Goal: Information Seeking & Learning: Check status

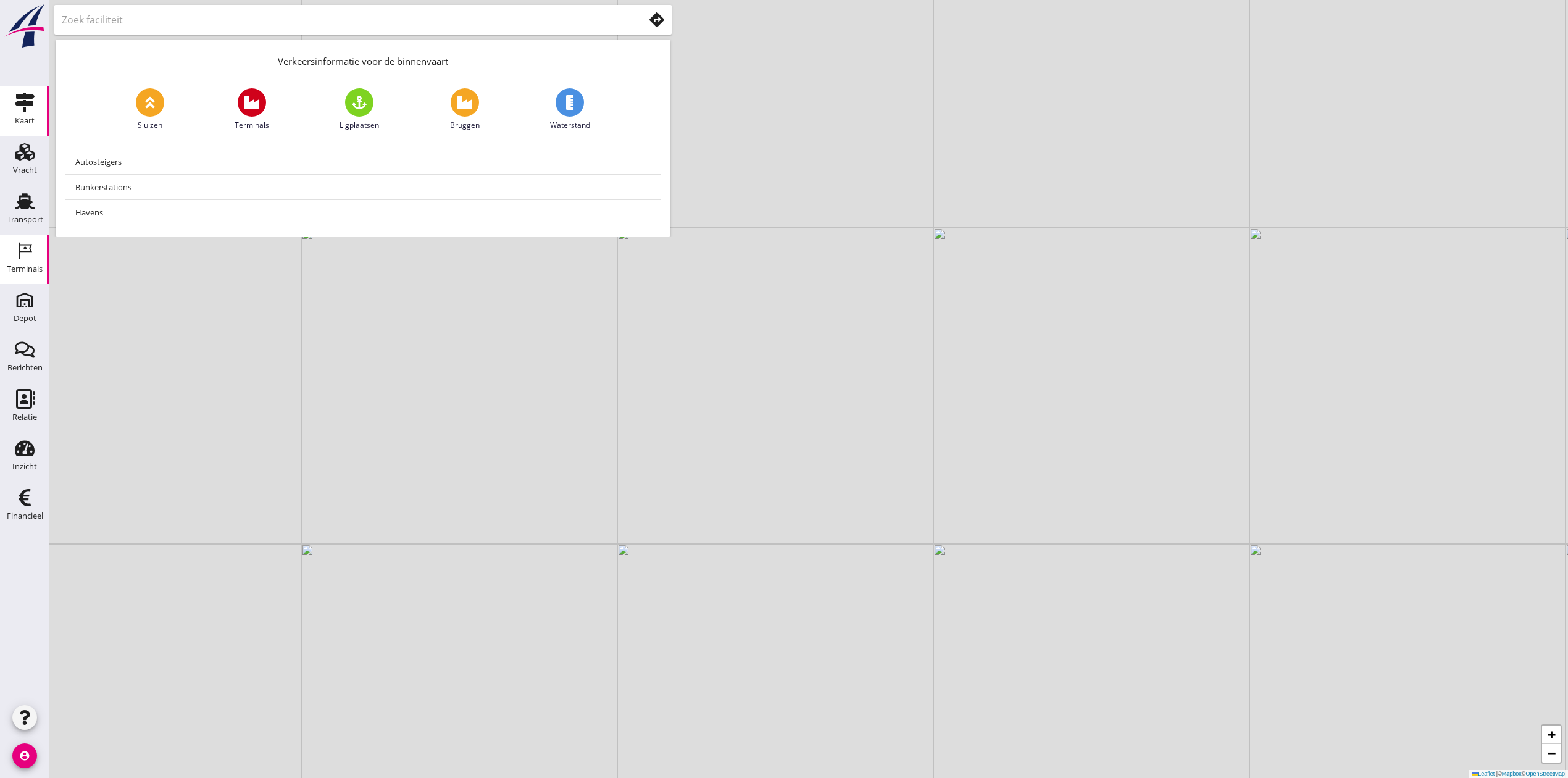
click at [20, 263] on div "Terminals" at bounding box center [24, 269] width 36 height 17
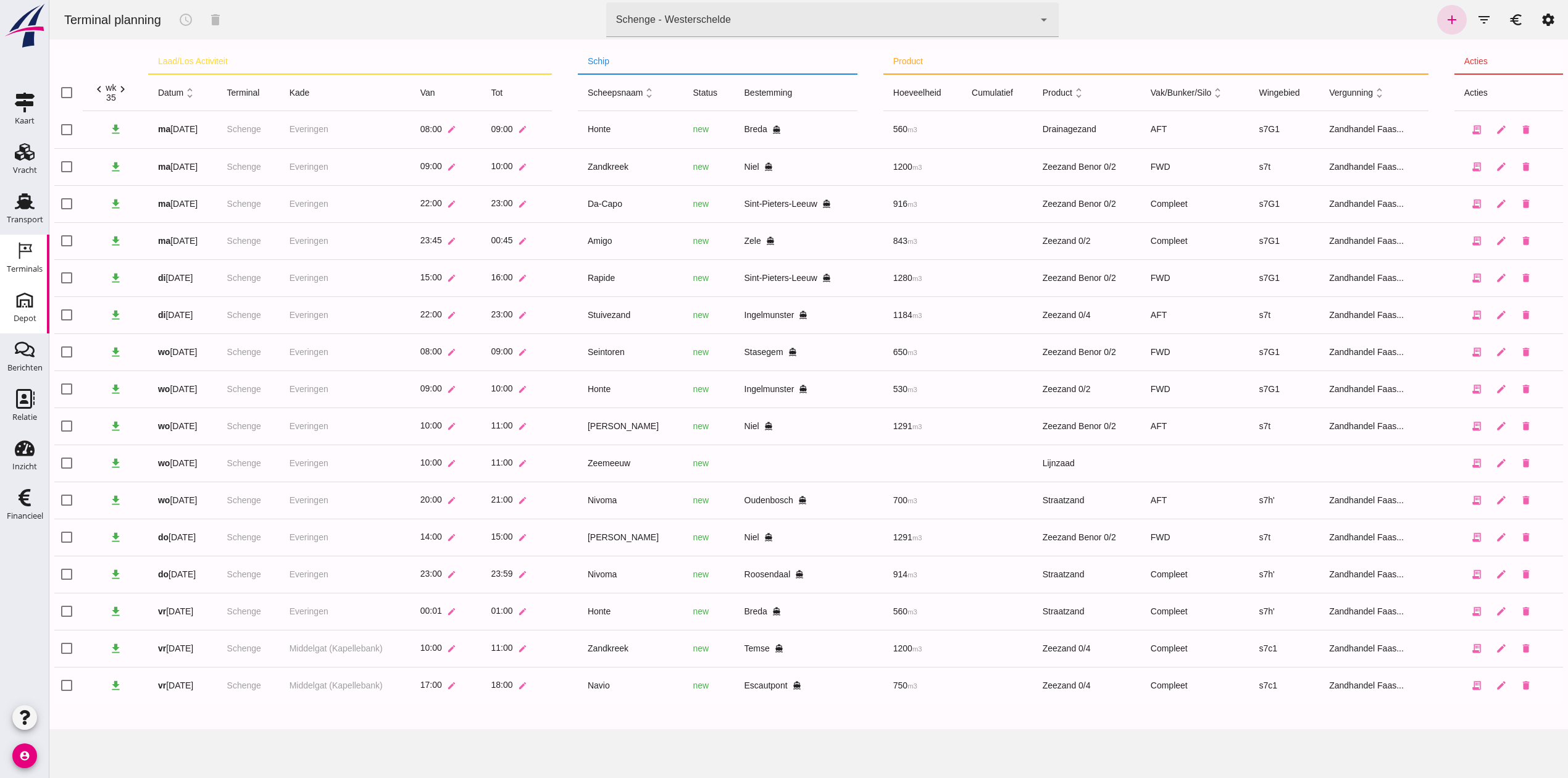
click at [26, 316] on div "Depot" at bounding box center [25, 318] width 23 height 8
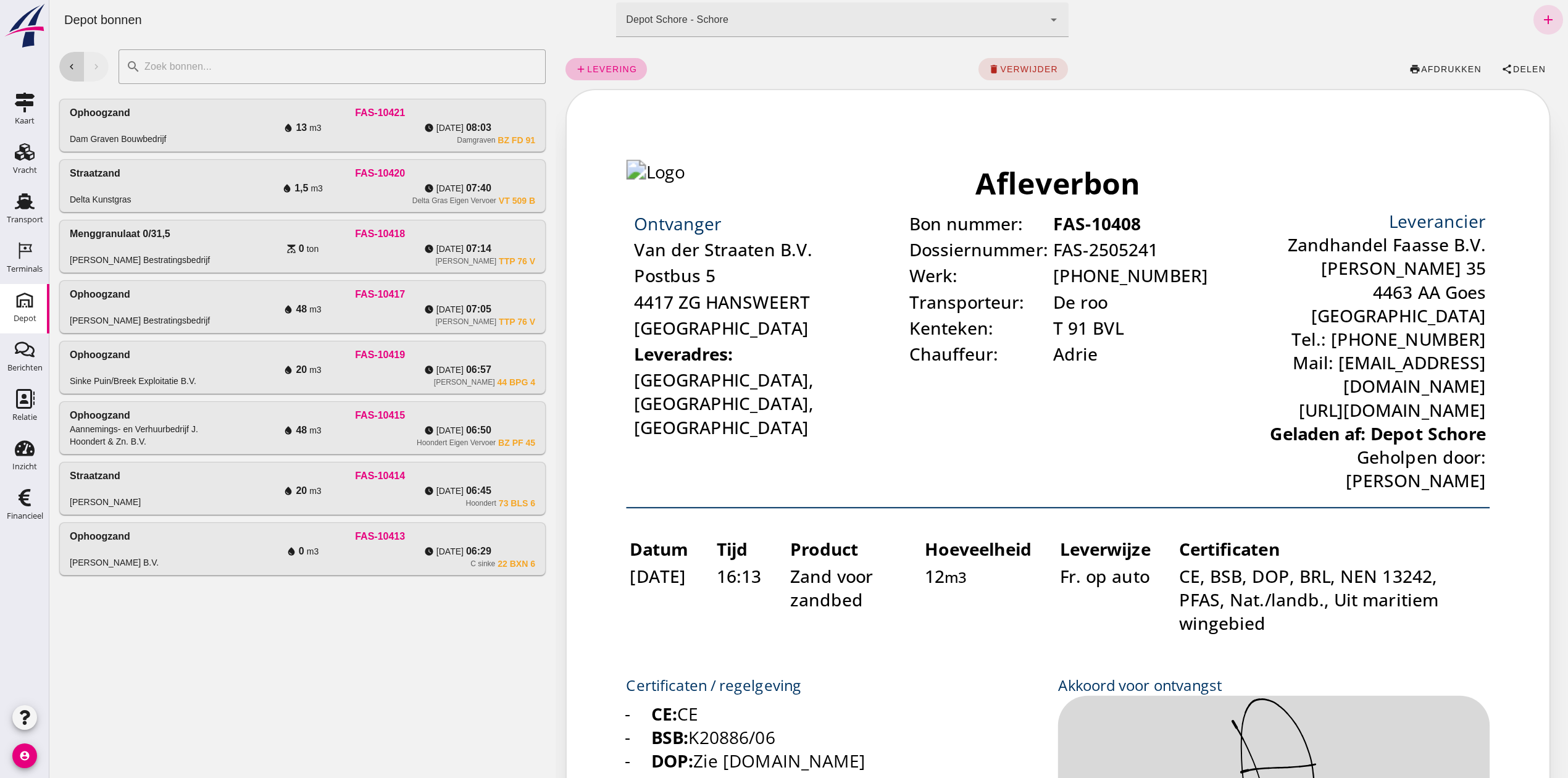
click at [71, 65] on icon "chevron_left" at bounding box center [71, 67] width 11 height 11
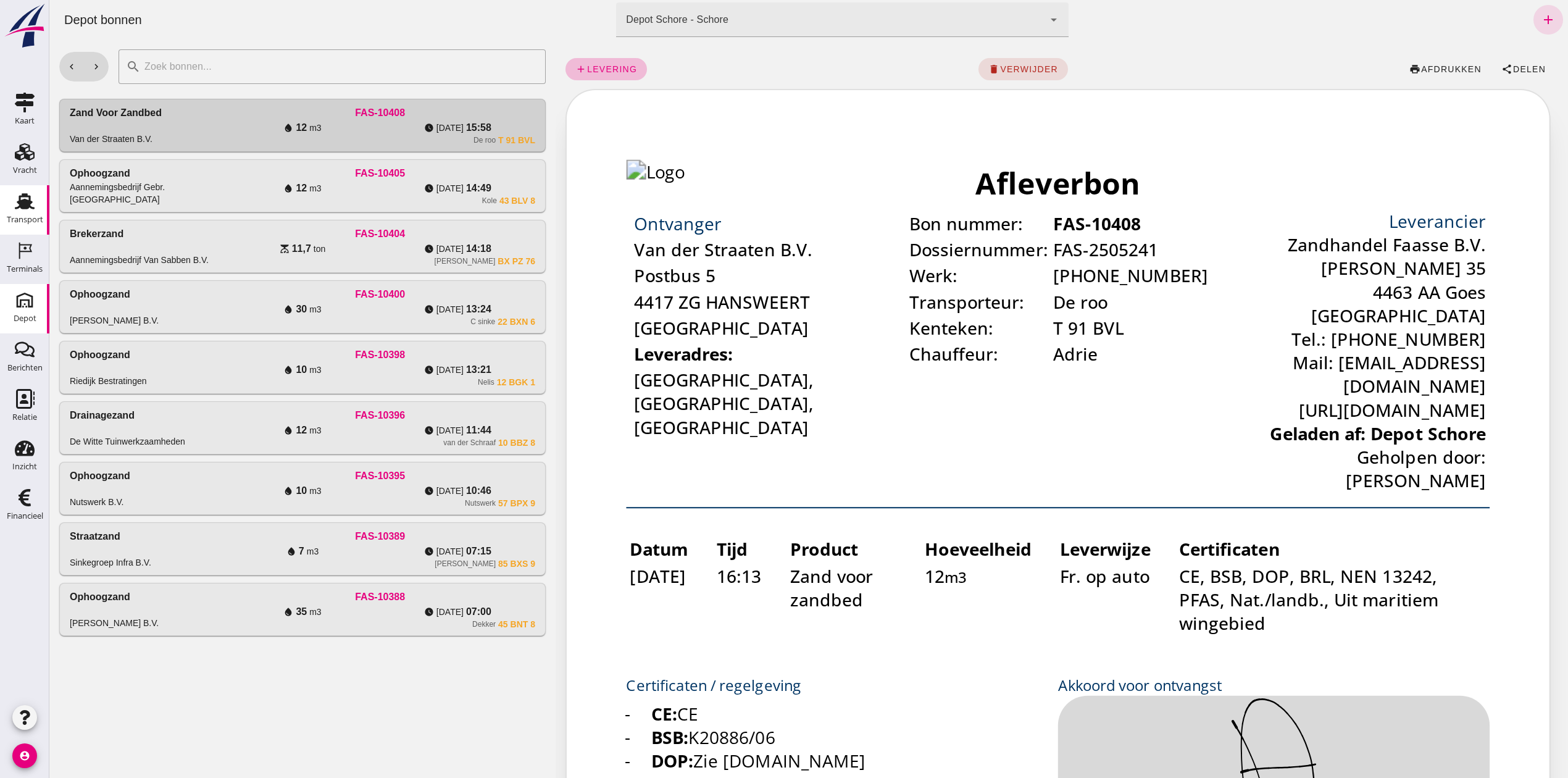
click at [20, 194] on icon "Transport" at bounding box center [24, 201] width 20 height 20
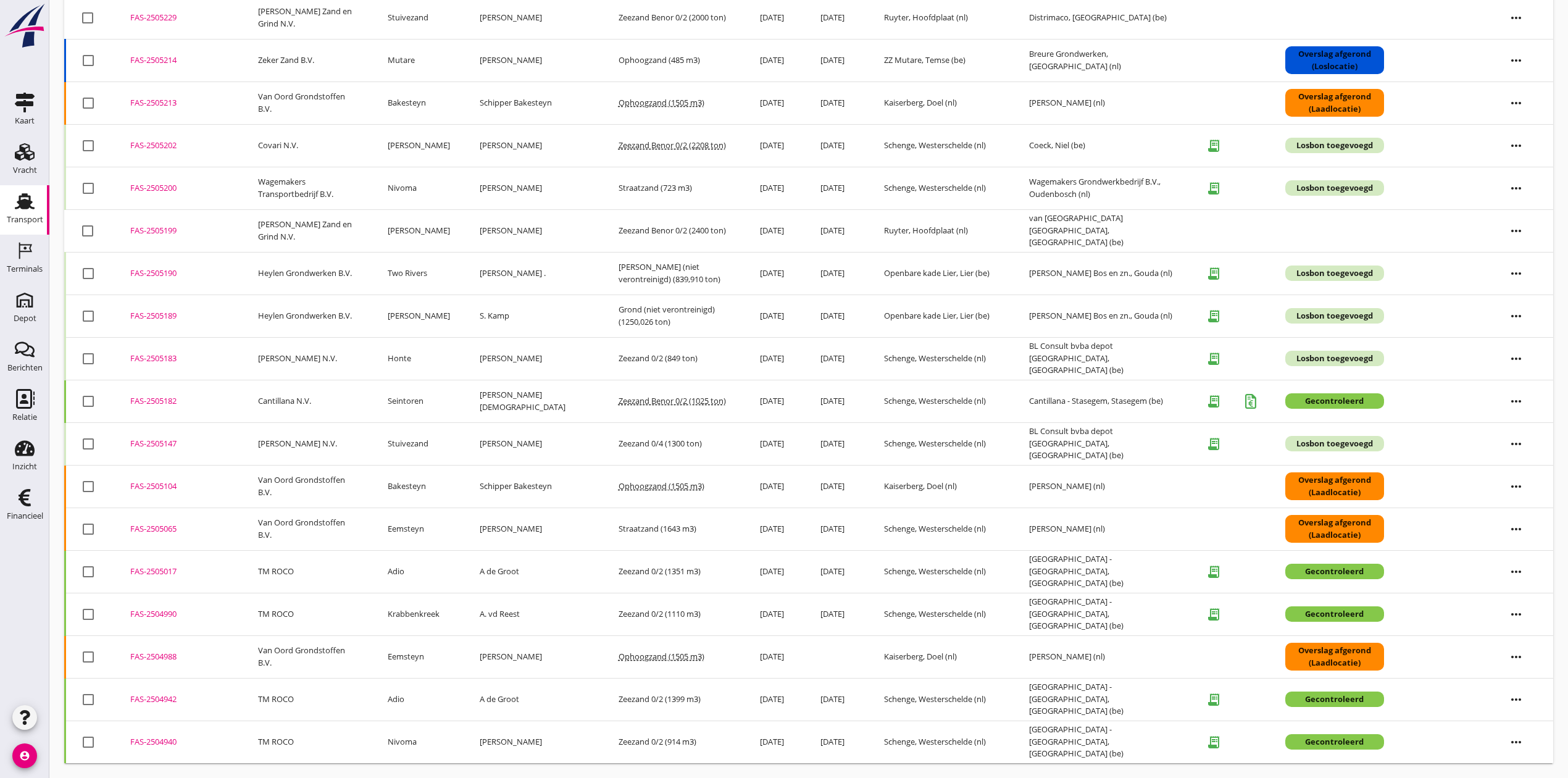
scroll to position [519, 0]
click at [161, 441] on div "FAS-2505147" at bounding box center [179, 444] width 98 height 12
click at [159, 354] on div "FAS-2505183" at bounding box center [179, 358] width 98 height 12
click at [159, 312] on div "FAS-2505189" at bounding box center [179, 316] width 98 height 12
click at [161, 267] on div "FAS-2505190" at bounding box center [179, 274] width 98 height 12
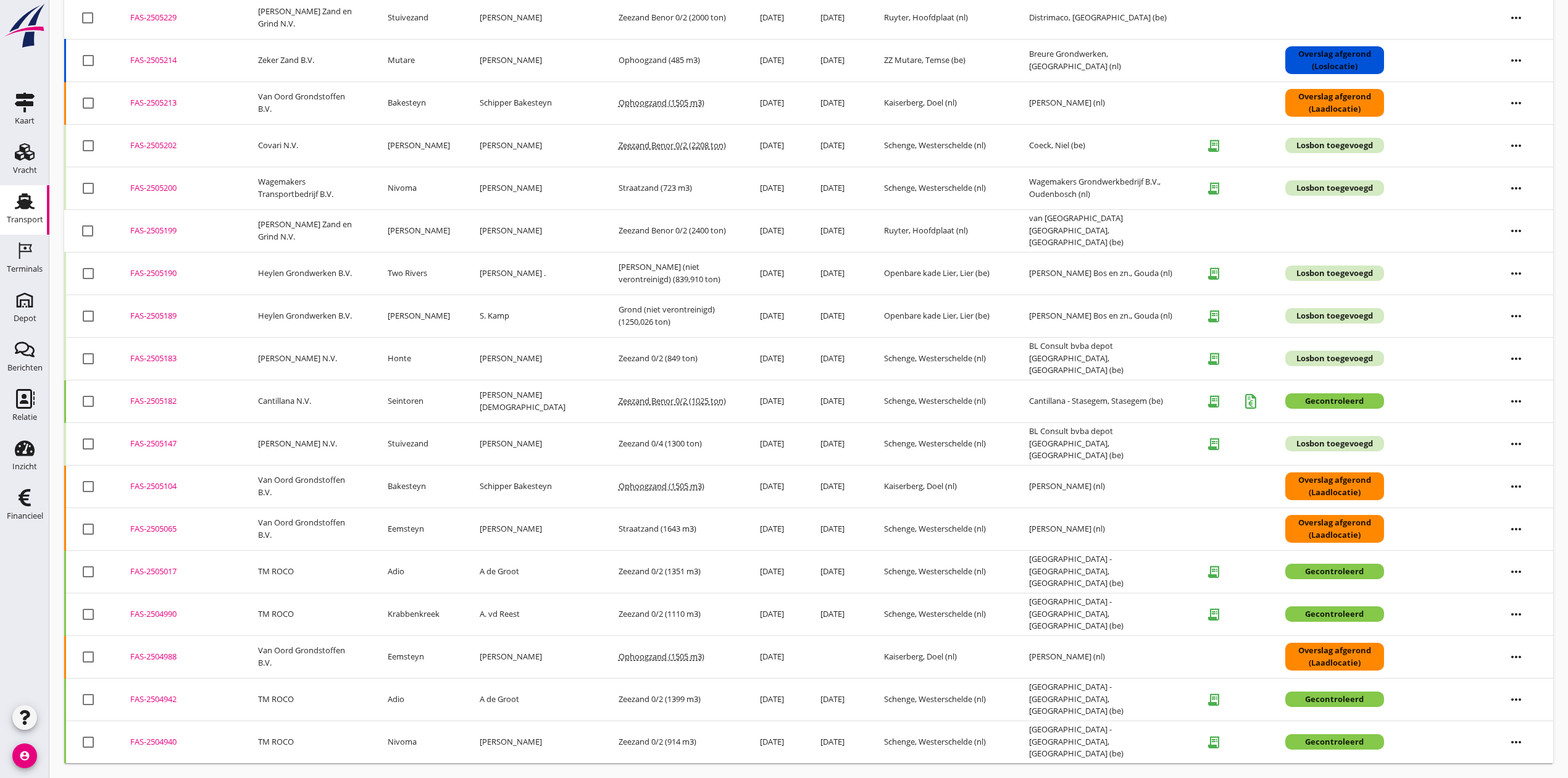
click at [162, 184] on div "FAS-2505200" at bounding box center [179, 188] width 98 height 12
click at [161, 144] on div "FAS-2505202" at bounding box center [179, 146] width 98 height 12
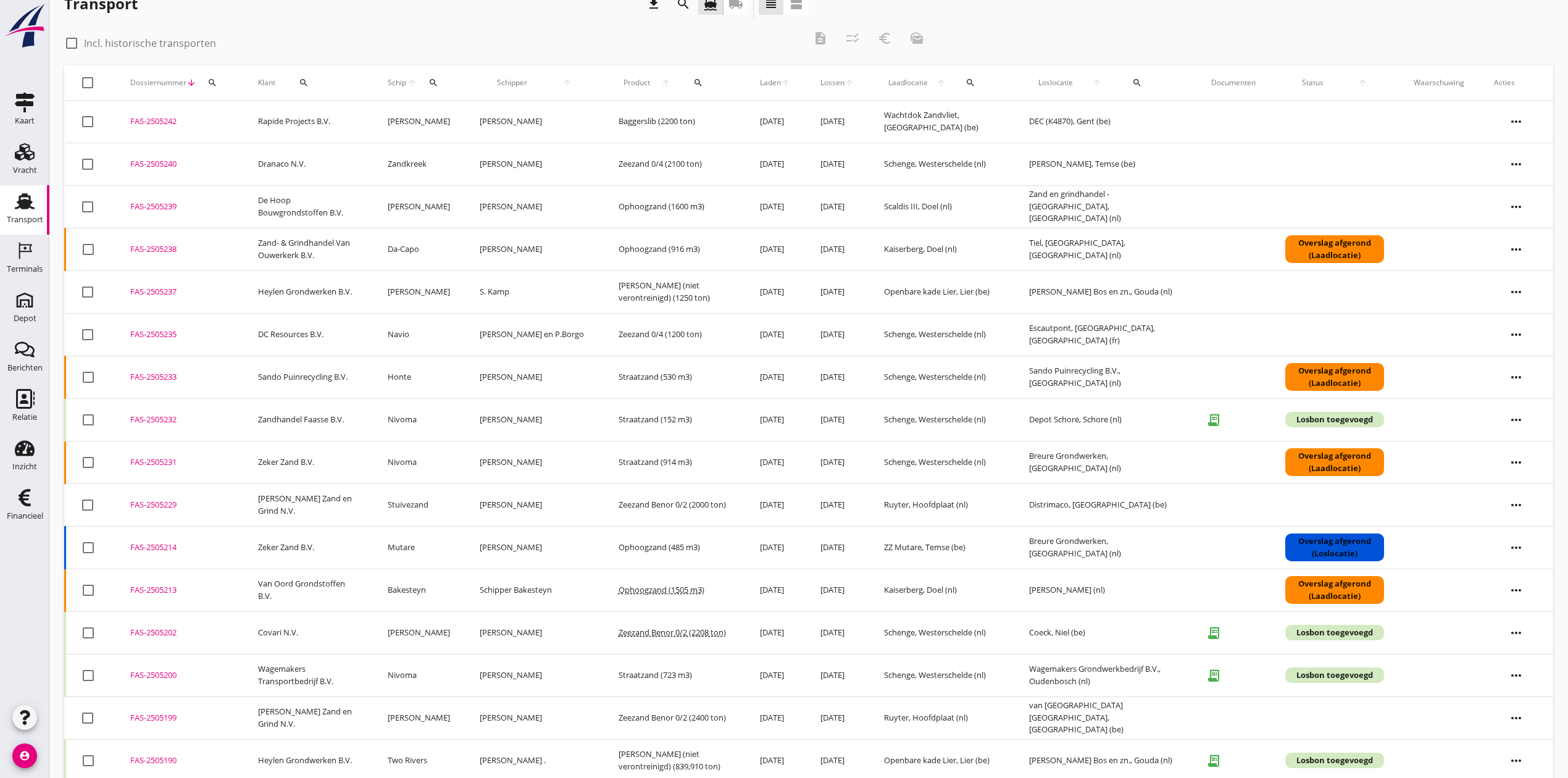
scroll to position [24, 0]
click at [149, 419] on div "FAS-2505232" at bounding box center [179, 421] width 98 height 12
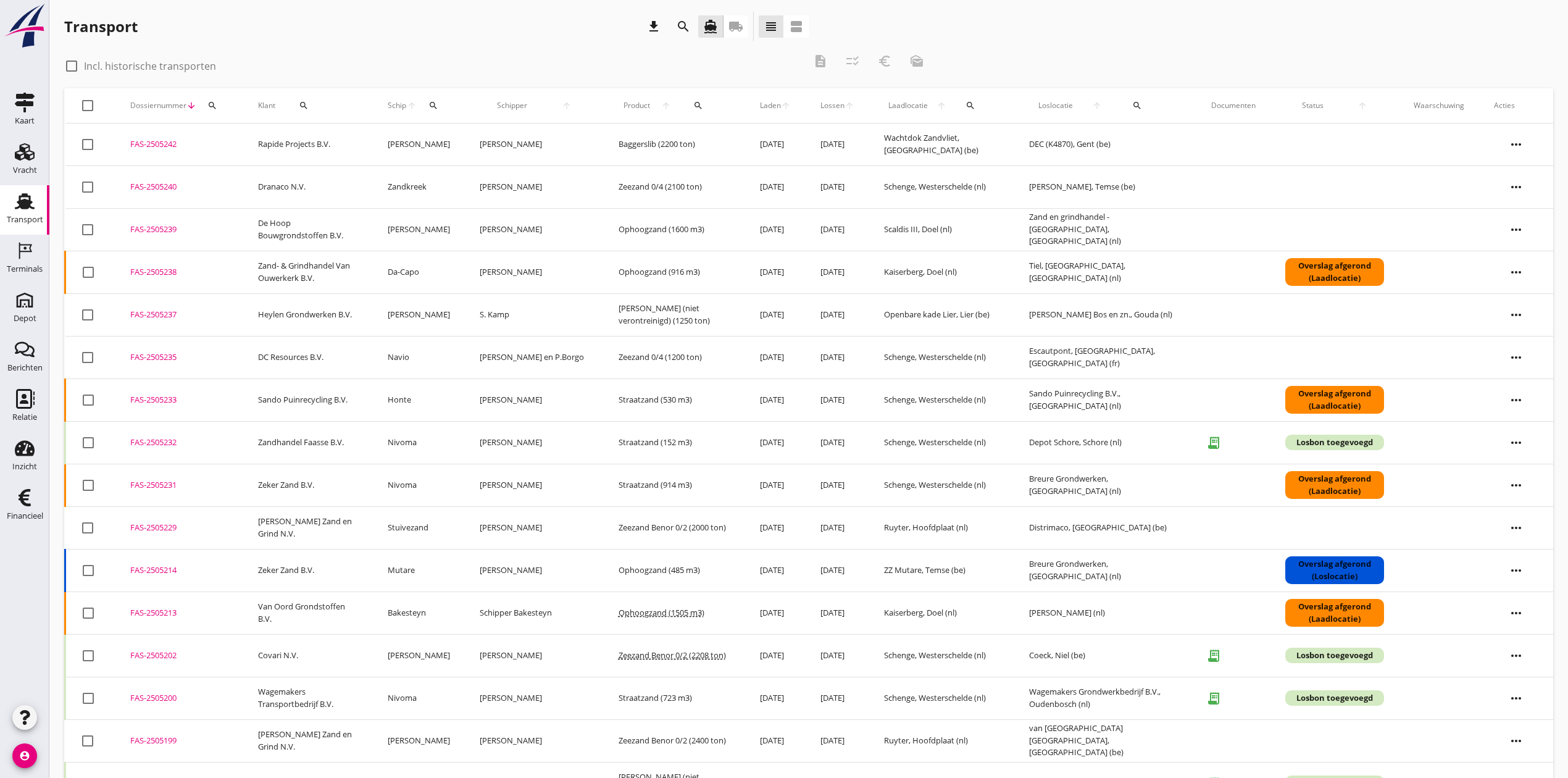
scroll to position [0, 0]
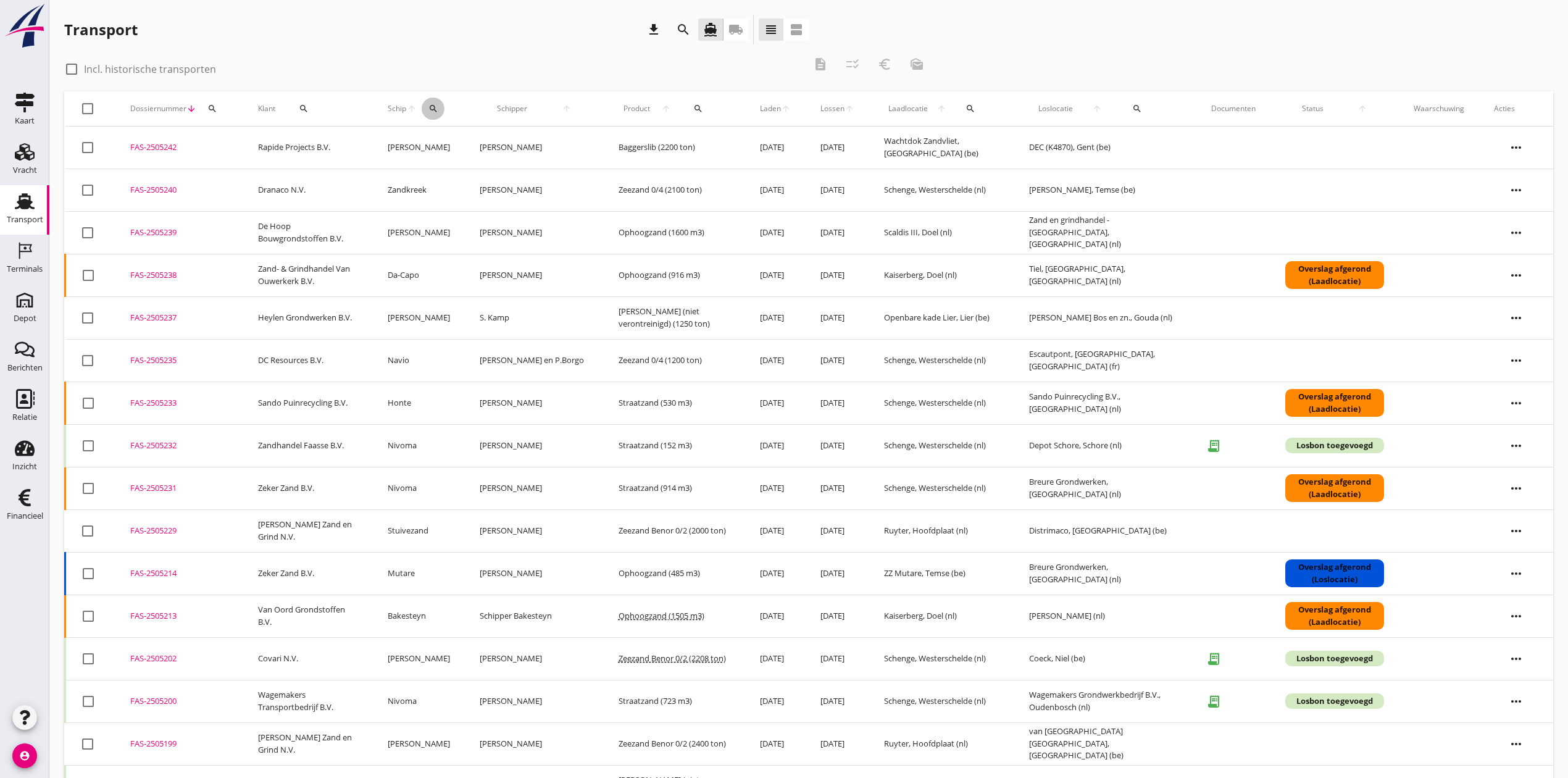
click at [438, 107] on icon "search" at bounding box center [433, 109] width 10 height 10
click at [488, 143] on input "Zoek op (scheeps)naam" at bounding box center [506, 144] width 128 height 20
click at [521, 173] on div "Seintoren" at bounding box center [545, 168] width 117 height 15
click at [610, 142] on icon "check" at bounding box center [618, 143] width 15 height 15
type input "Seintoren"
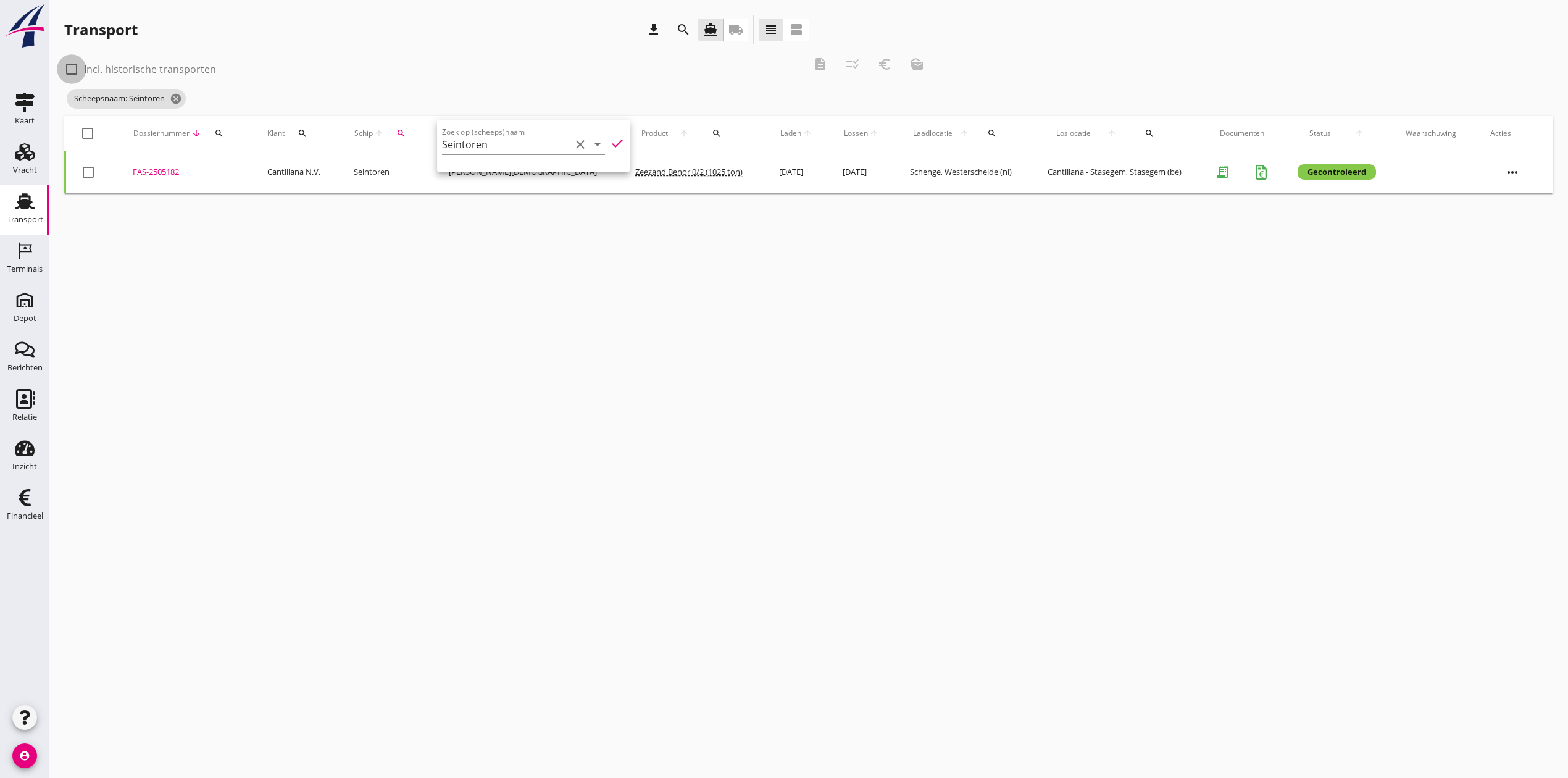
click at [70, 68] on div at bounding box center [71, 69] width 21 height 21
checkbox input "true"
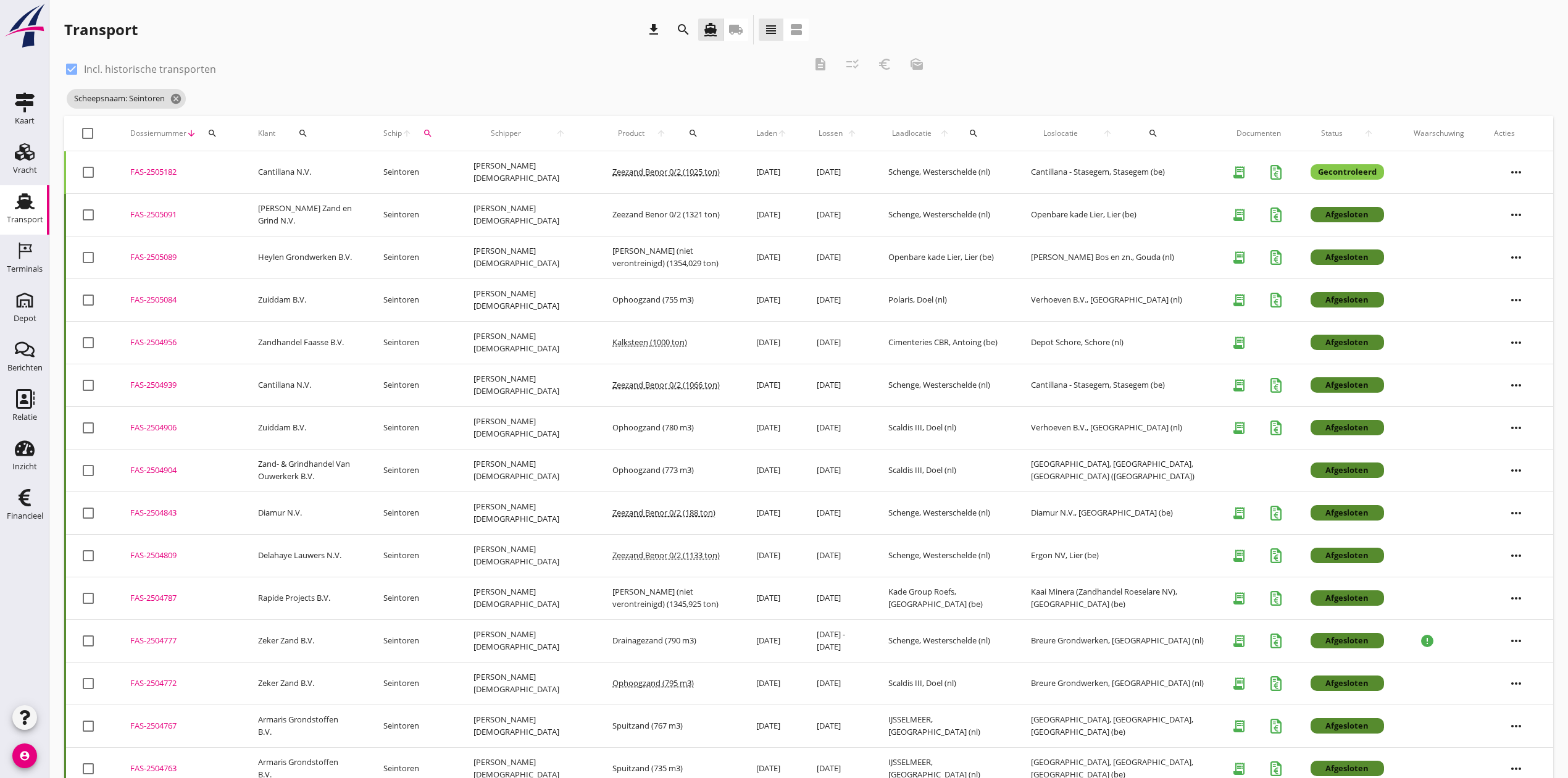
click at [139, 257] on div "FAS-2505089" at bounding box center [179, 257] width 98 height 12
click at [175, 90] on span "Scheepsnaam: Seintoren cancel" at bounding box center [126, 98] width 119 height 20
click at [179, 98] on icon "cancel" at bounding box center [176, 98] width 12 height 12
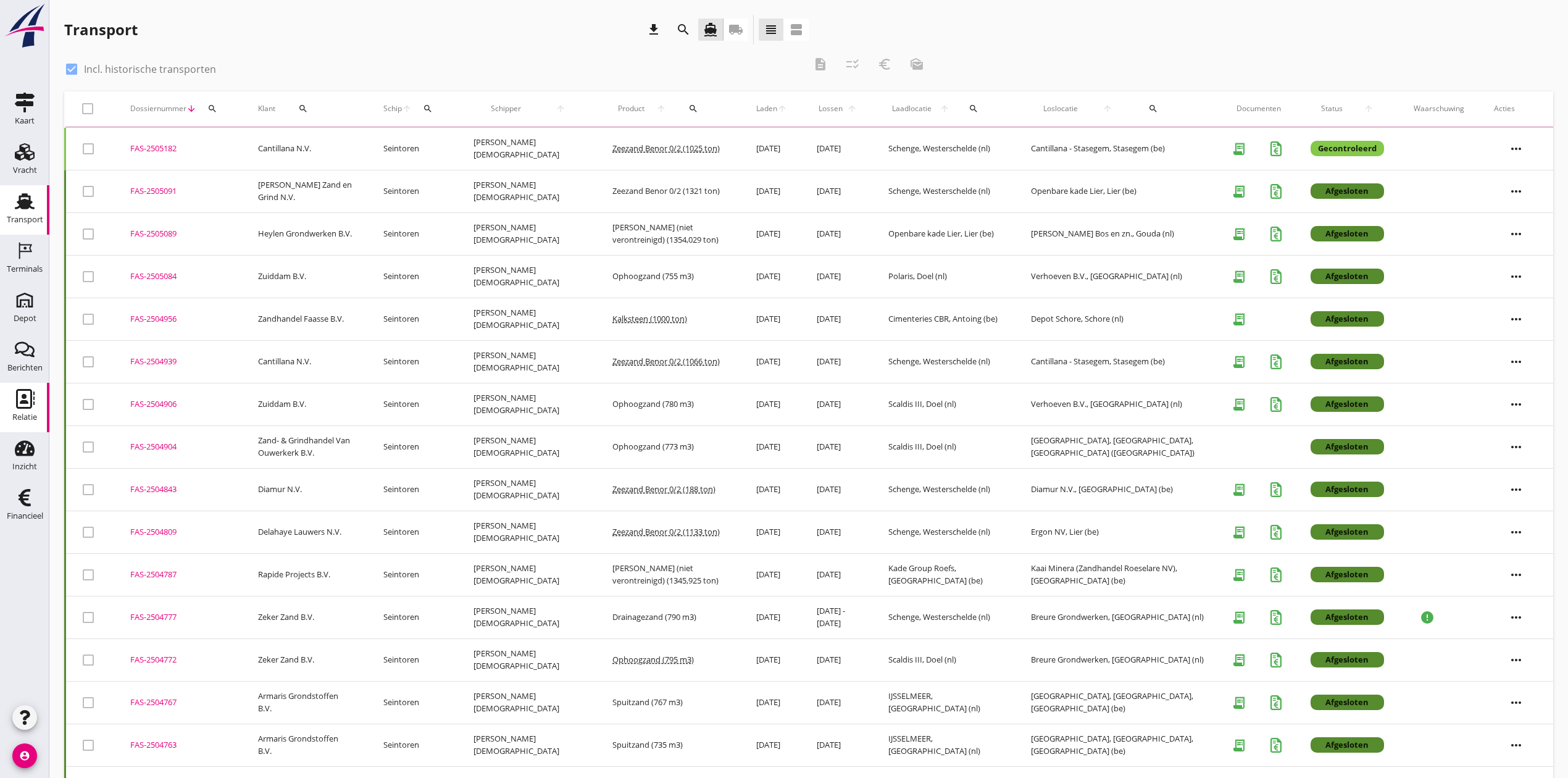
click at [20, 407] on icon "Relatie" at bounding box center [24, 399] width 20 height 20
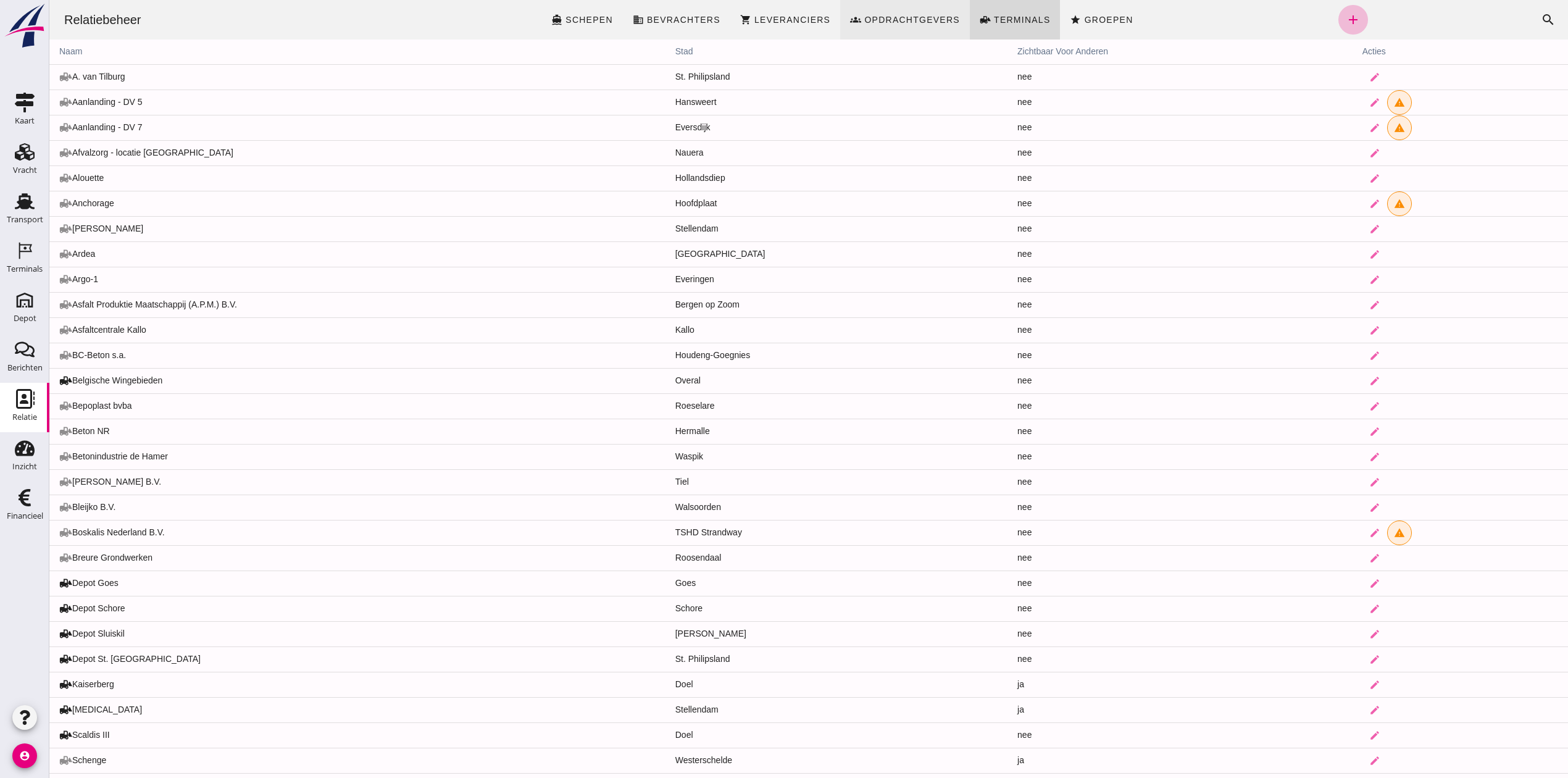
click at [892, 16] on span "Opdrachtgevers" at bounding box center [912, 20] width 96 height 10
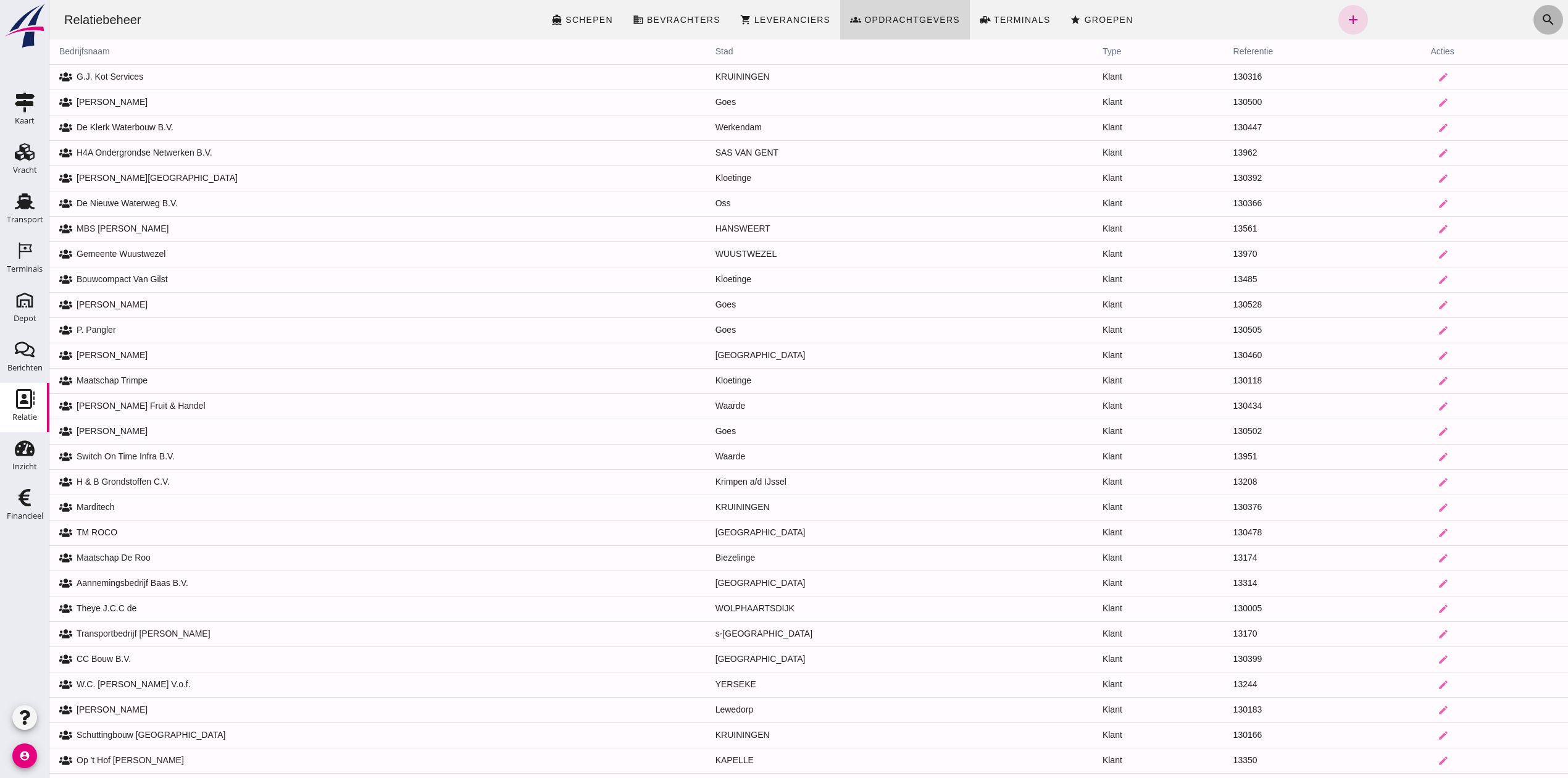
click at [1541, 15] on icon "search" at bounding box center [1548, 20] width 15 height 15
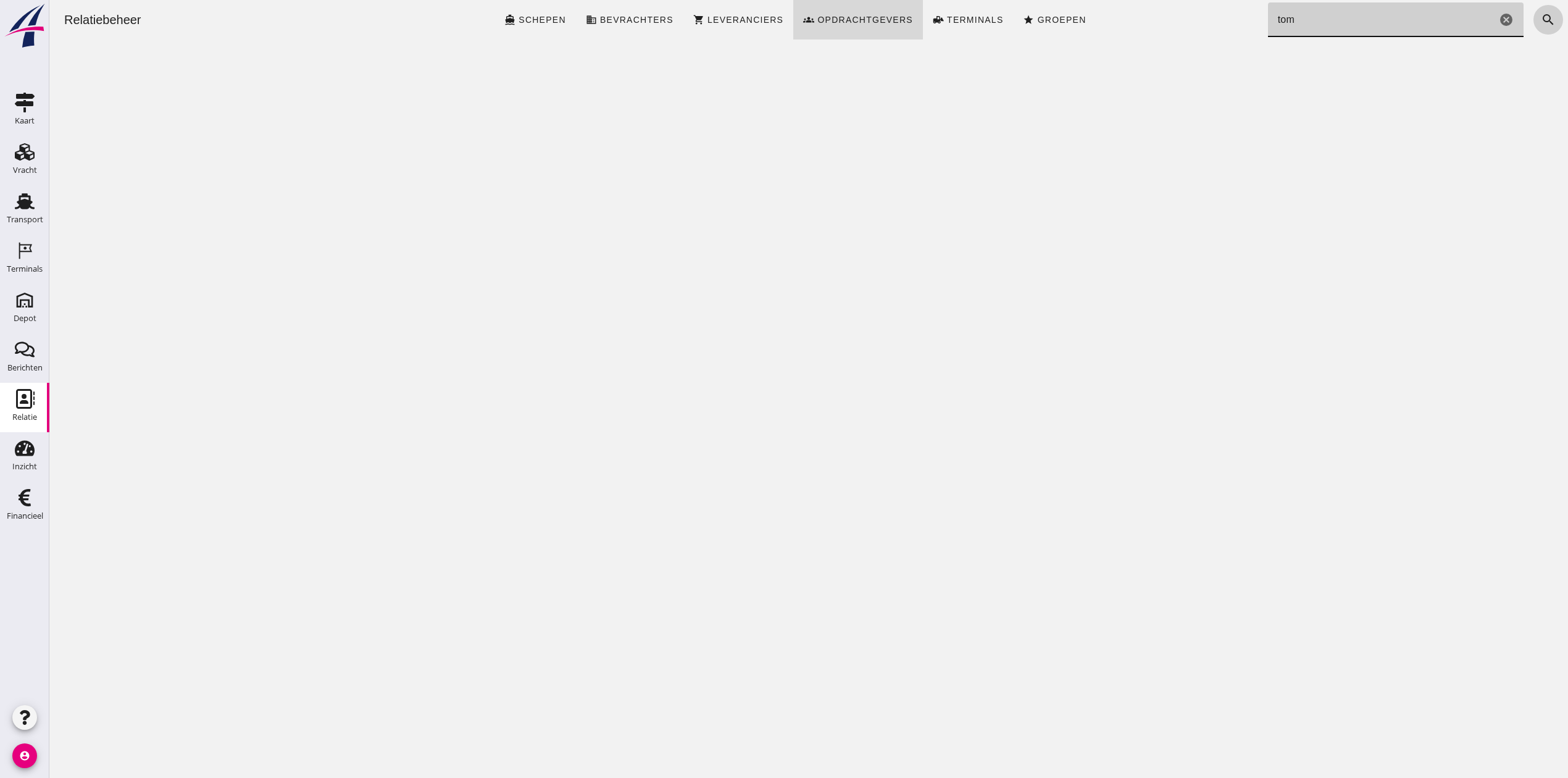
type input "tom"
click at [1541, 18] on icon "search" at bounding box center [1548, 20] width 15 height 15
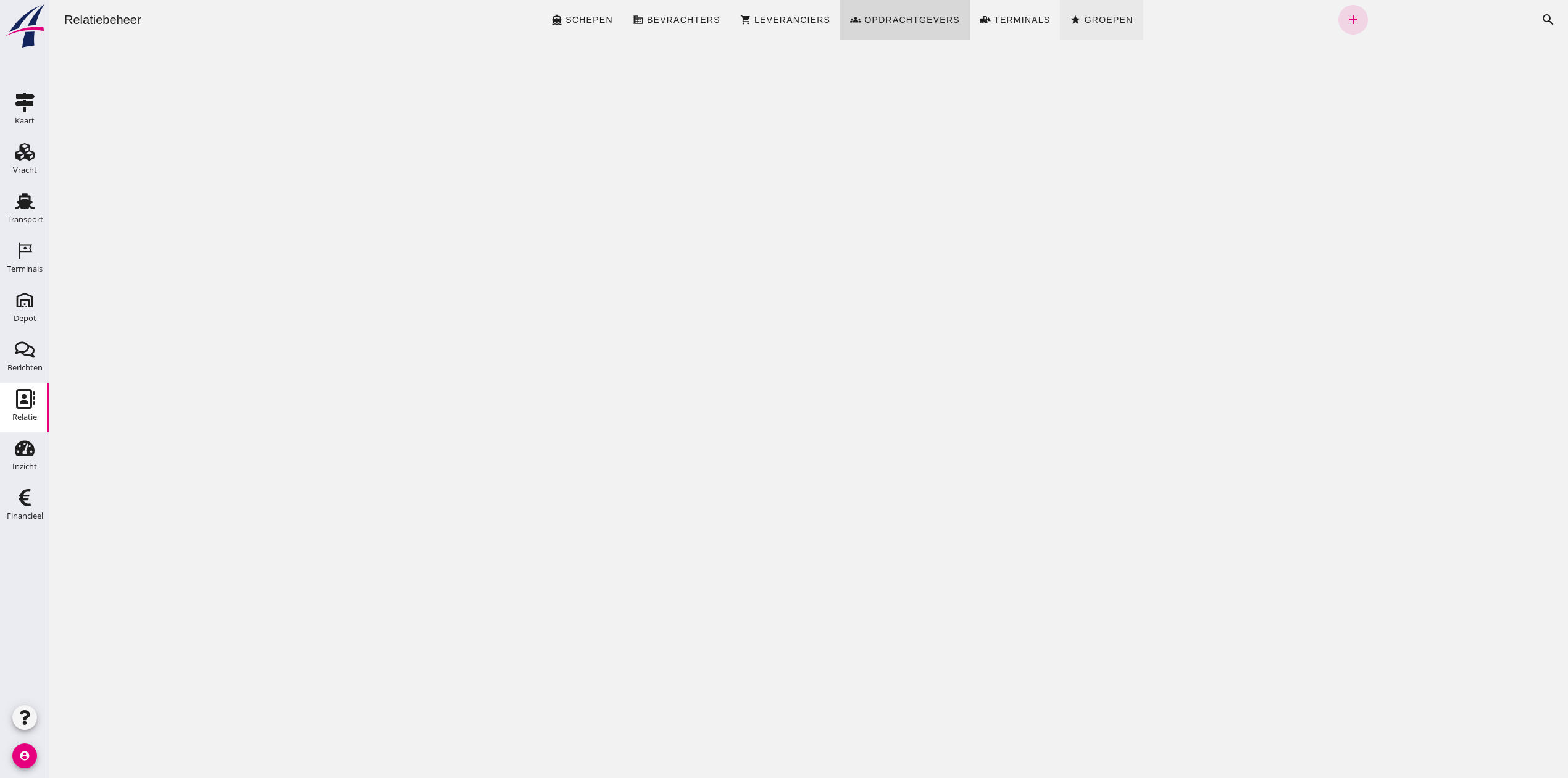
click at [1095, 18] on span "Groepen" at bounding box center [1108, 20] width 50 height 10
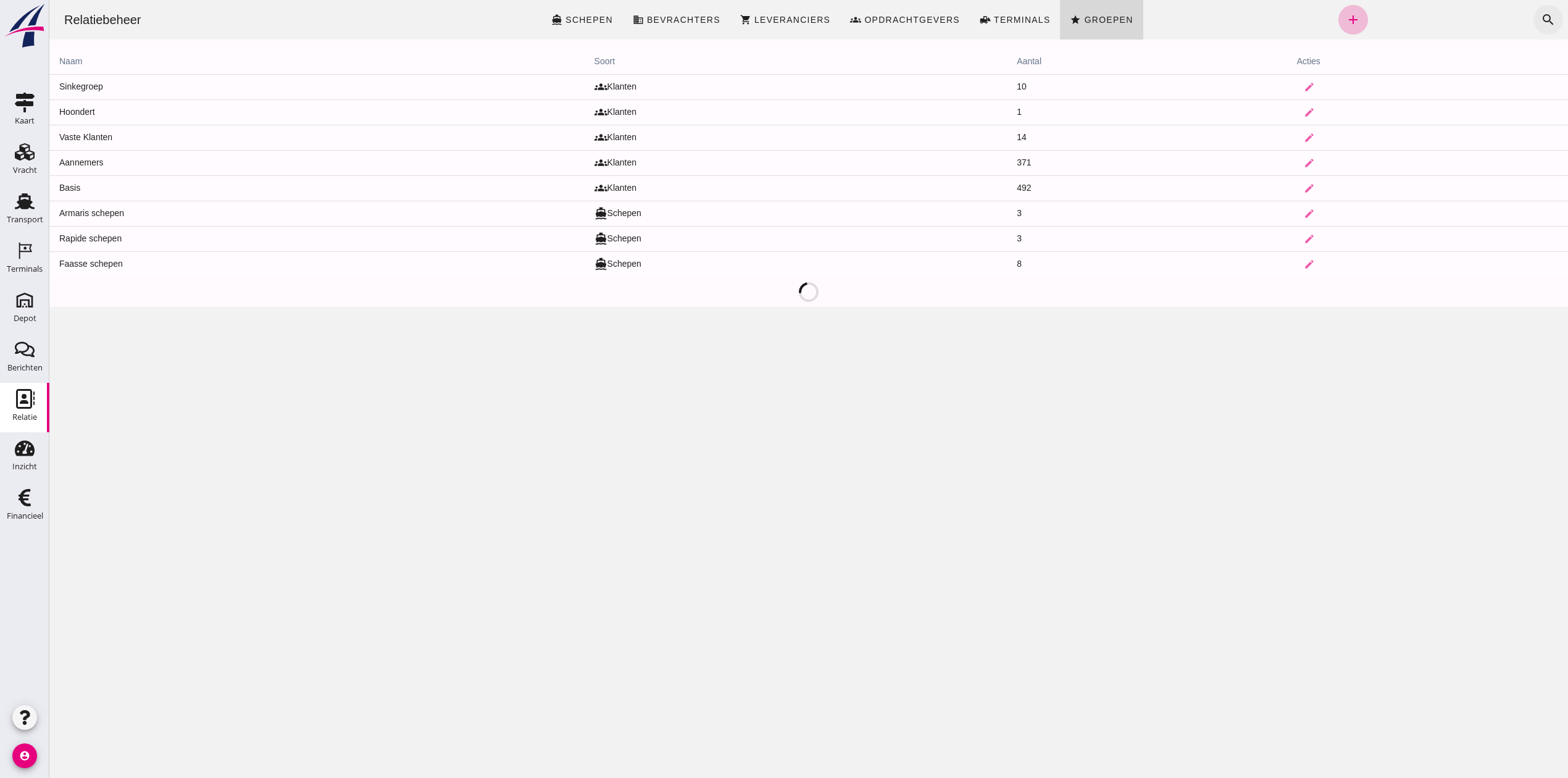
click at [1544, 14] on icon "search" at bounding box center [1548, 20] width 15 height 15
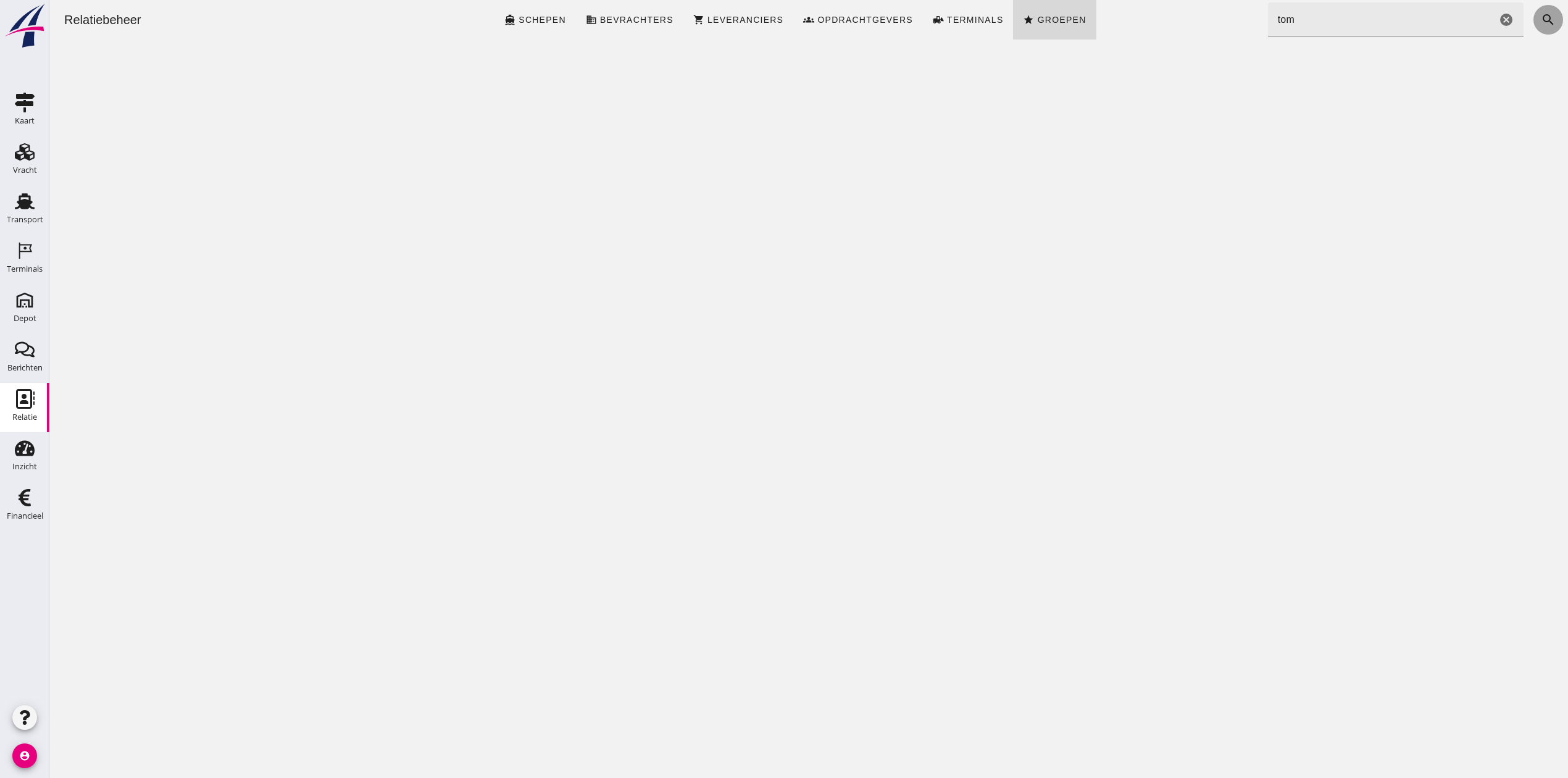
click at [1541, 16] on icon "search" at bounding box center [1548, 20] width 15 height 15
click at [1075, 14] on icon "star" at bounding box center [1075, 20] width 11 height 11
click at [1120, 11] on link "star Groepen" at bounding box center [1102, 20] width 83 height 39
click at [1541, 20] on icon "search" at bounding box center [1548, 20] width 15 height 15
type input "t"
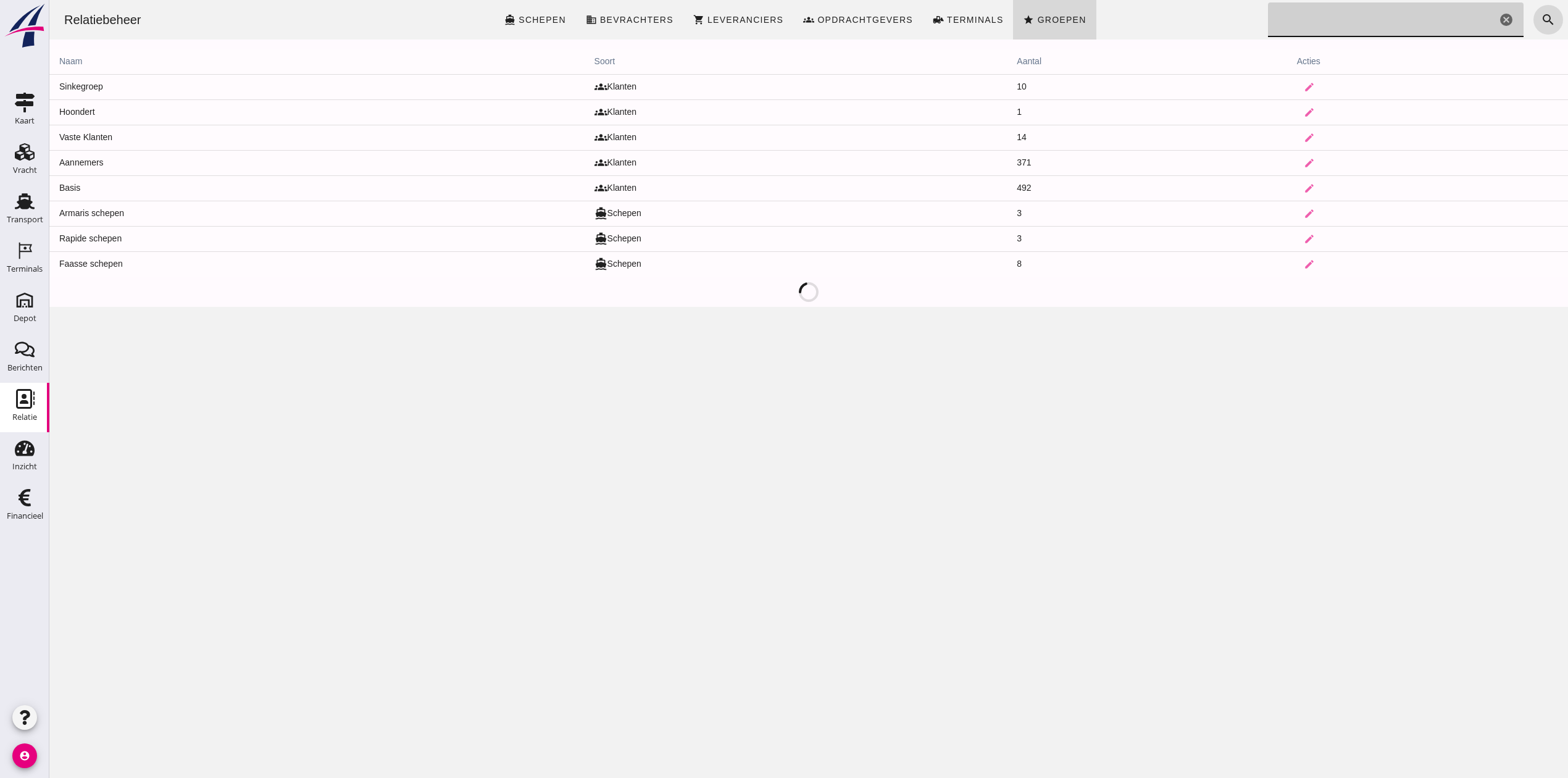
click at [1451, 14] on input "Zoeken..." at bounding box center [1382, 20] width 229 height 35
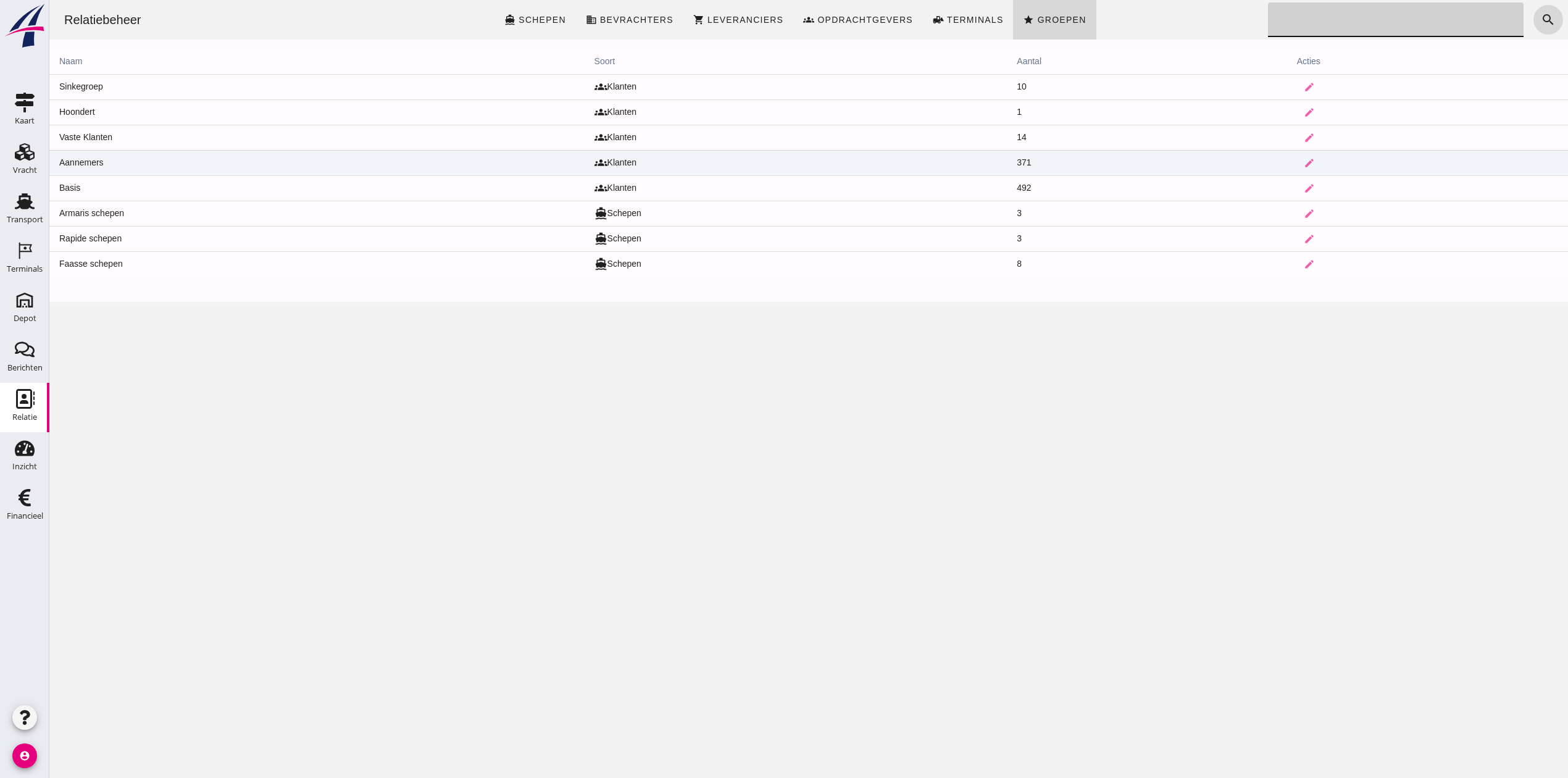
click at [174, 159] on td "Aannemers" at bounding box center [317, 162] width 536 height 25
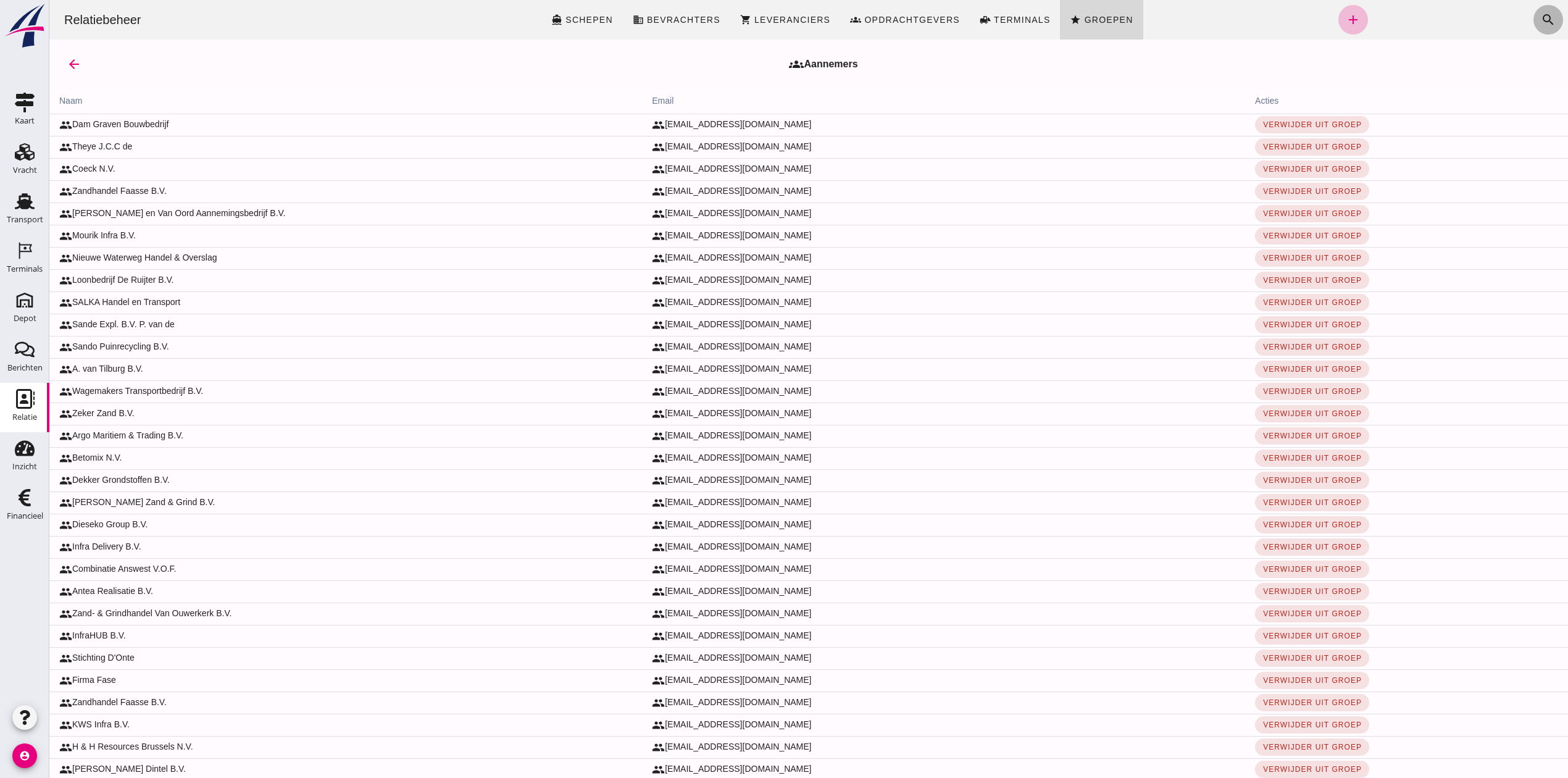
click at [1541, 15] on icon "search" at bounding box center [1548, 20] width 15 height 15
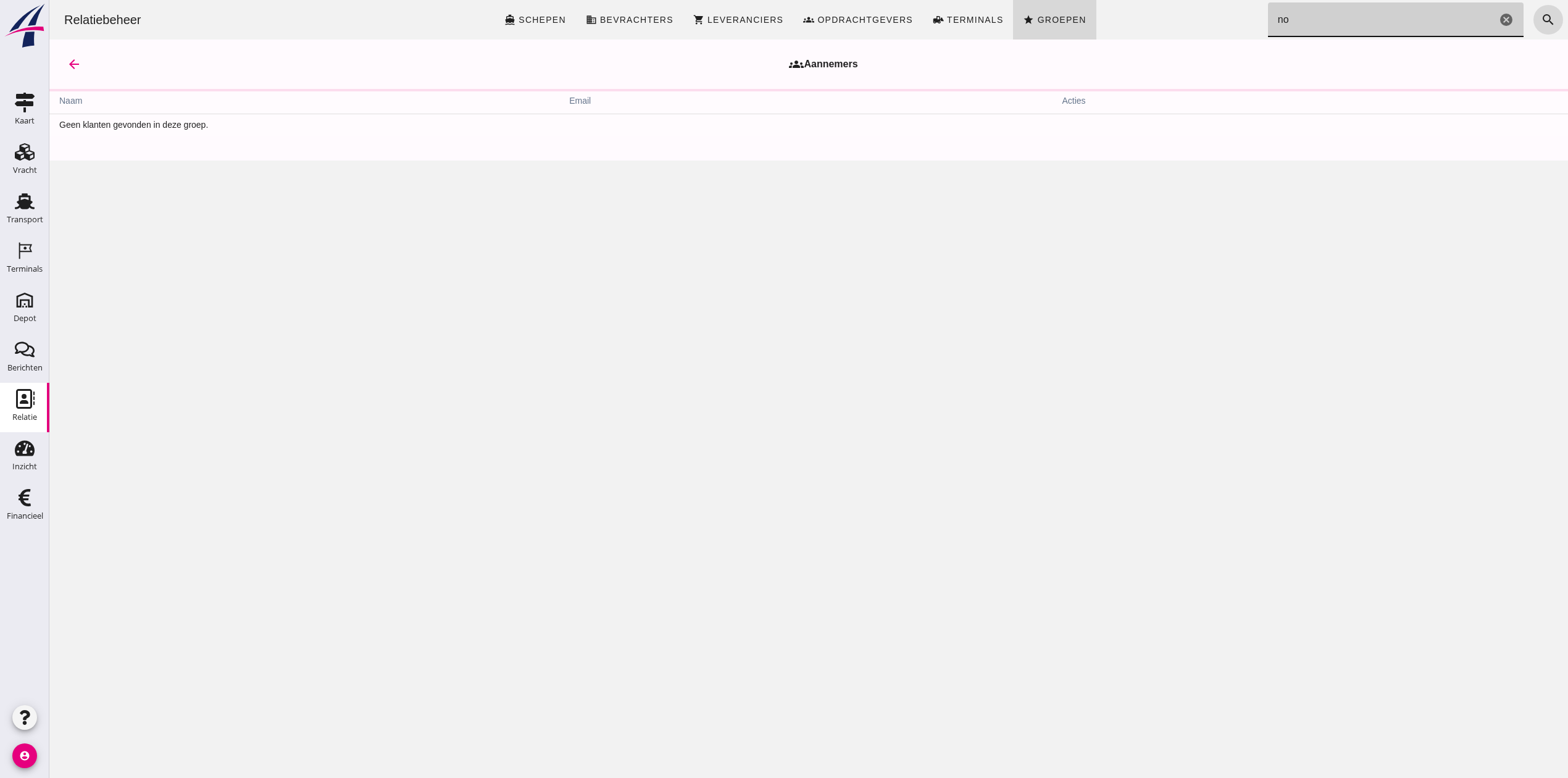
type input "n"
type input "t"
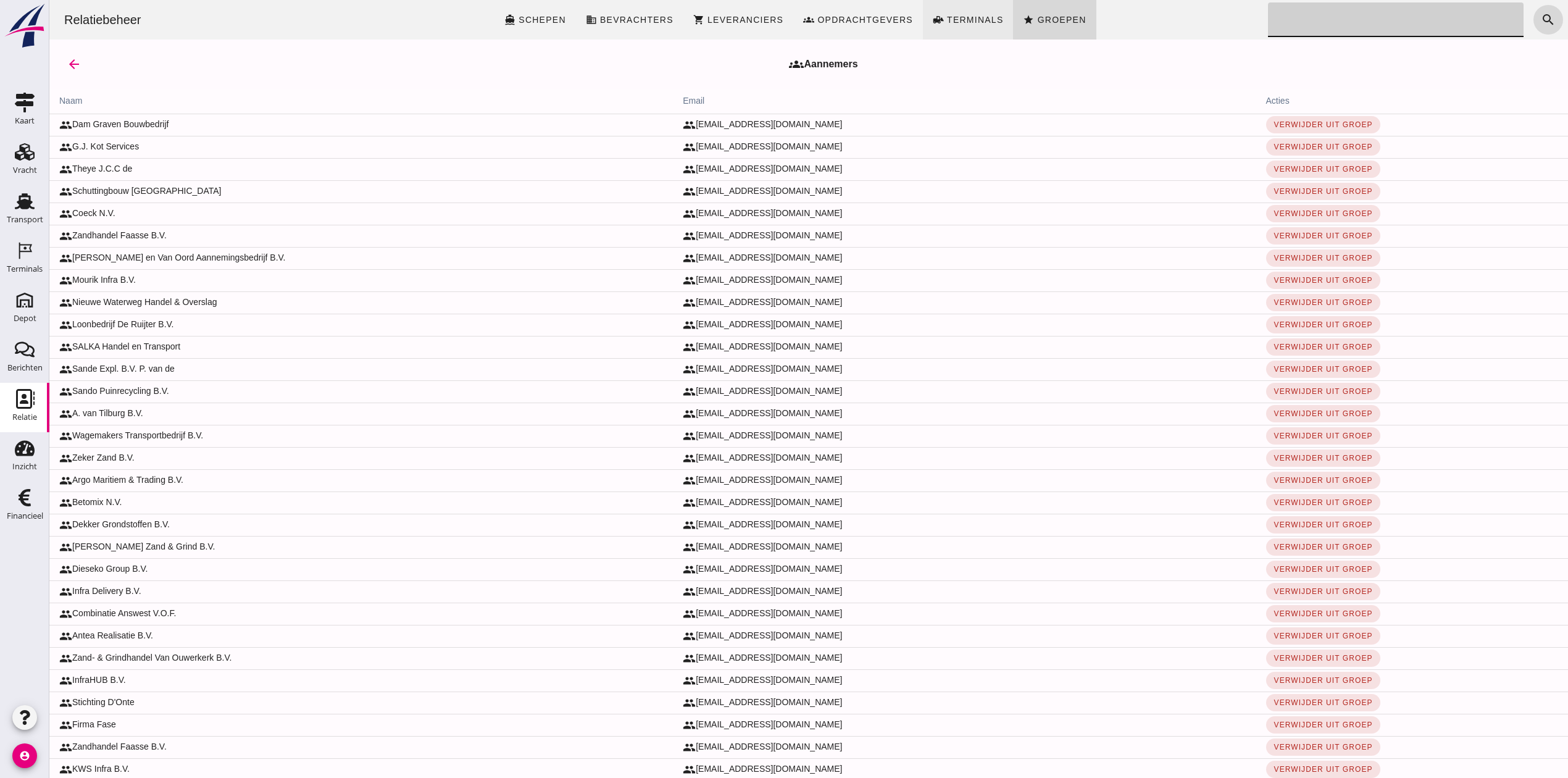
click at [1037, 24] on span "Groepen" at bounding box center [1061, 20] width 50 height 10
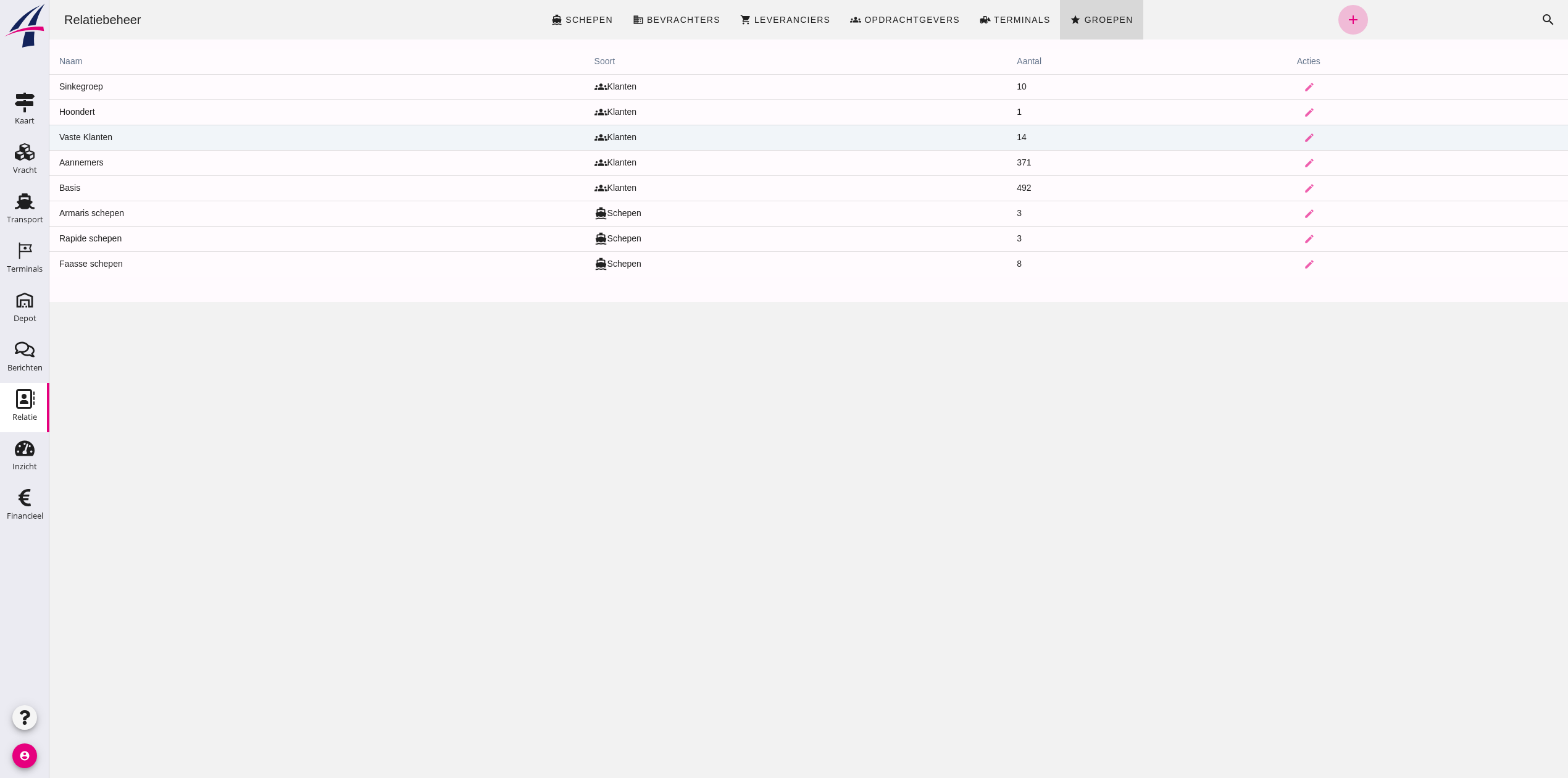
click at [70, 142] on td "Vaste Klanten" at bounding box center [317, 137] width 536 height 25
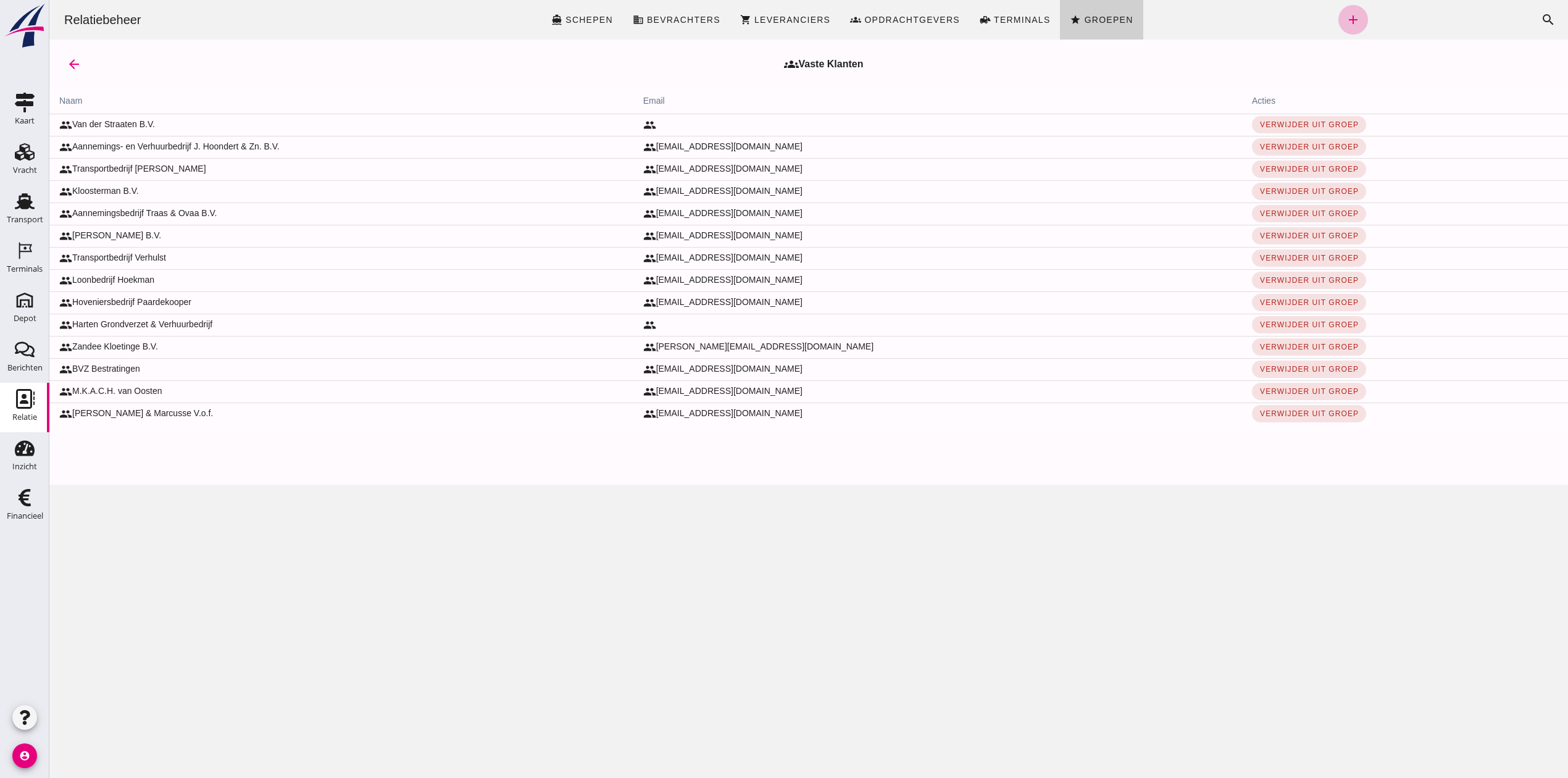
click at [1130, 15] on link "star Groepen" at bounding box center [1102, 20] width 83 height 39
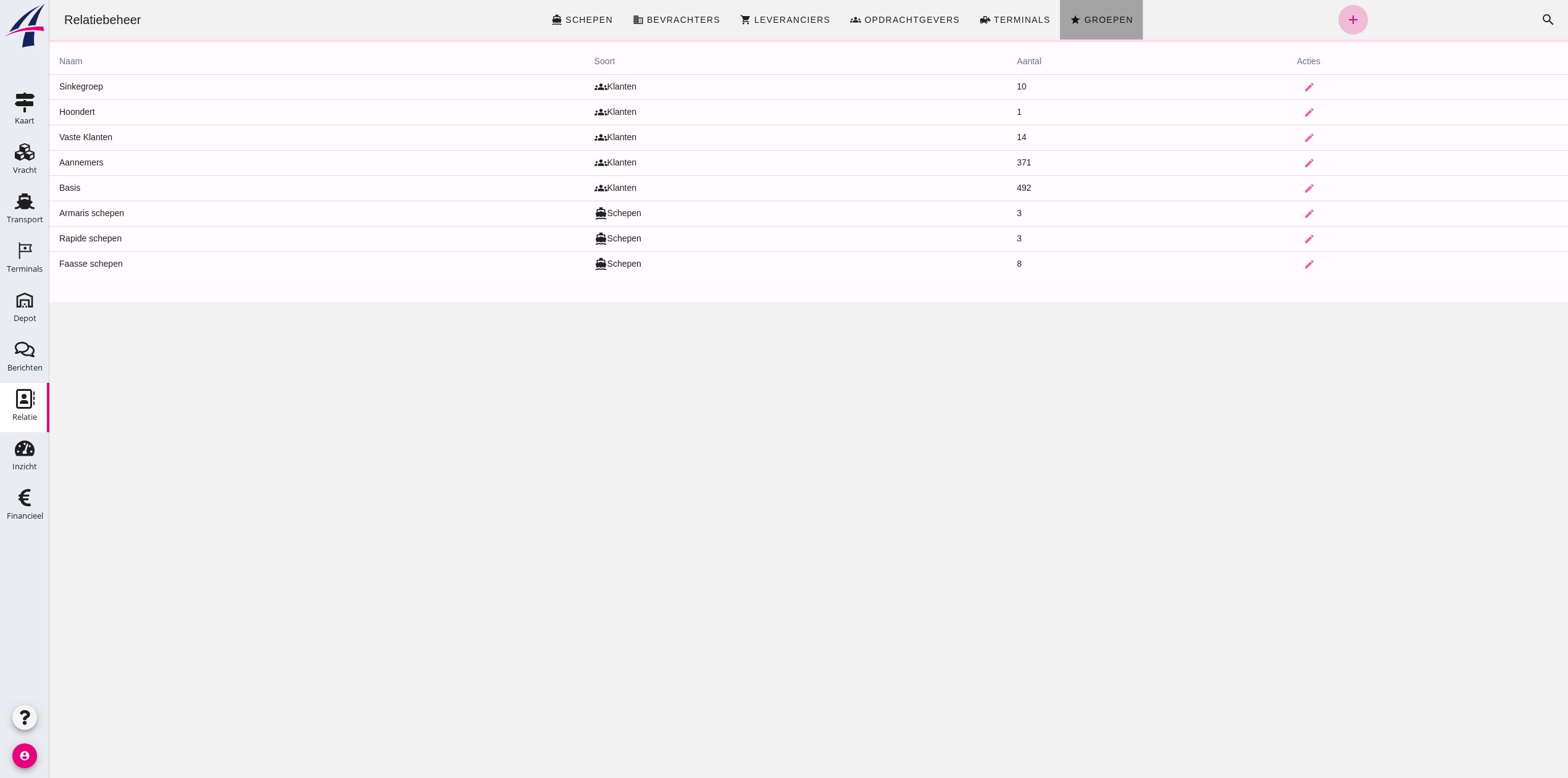
click at [1090, 17] on span "Groepen" at bounding box center [1108, 20] width 50 height 10
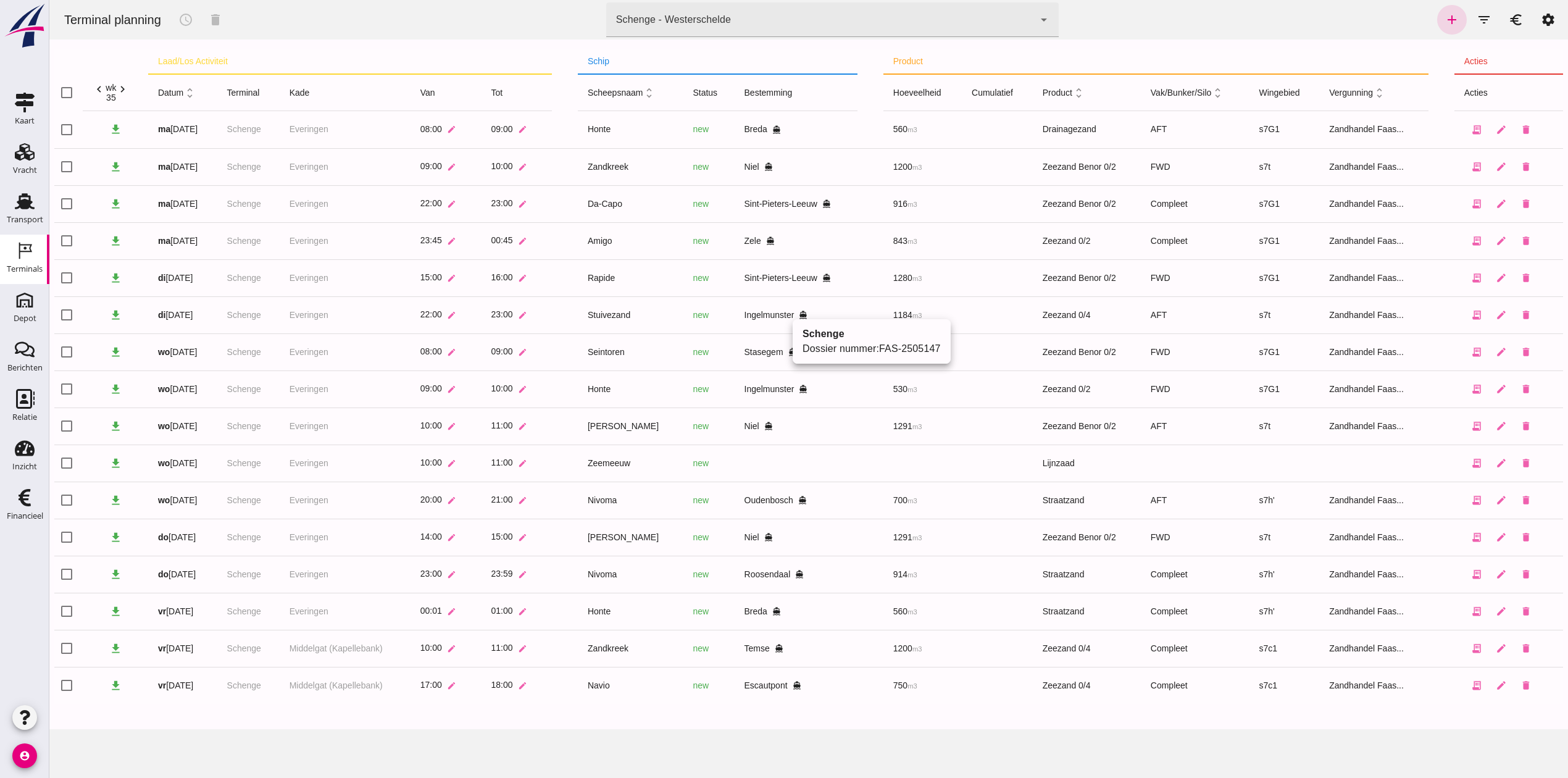
click at [799, 316] on icon "directions_boat" at bounding box center [803, 315] width 9 height 9
click at [922, 352] on link "FAS-2505147" at bounding box center [910, 348] width 62 height 10
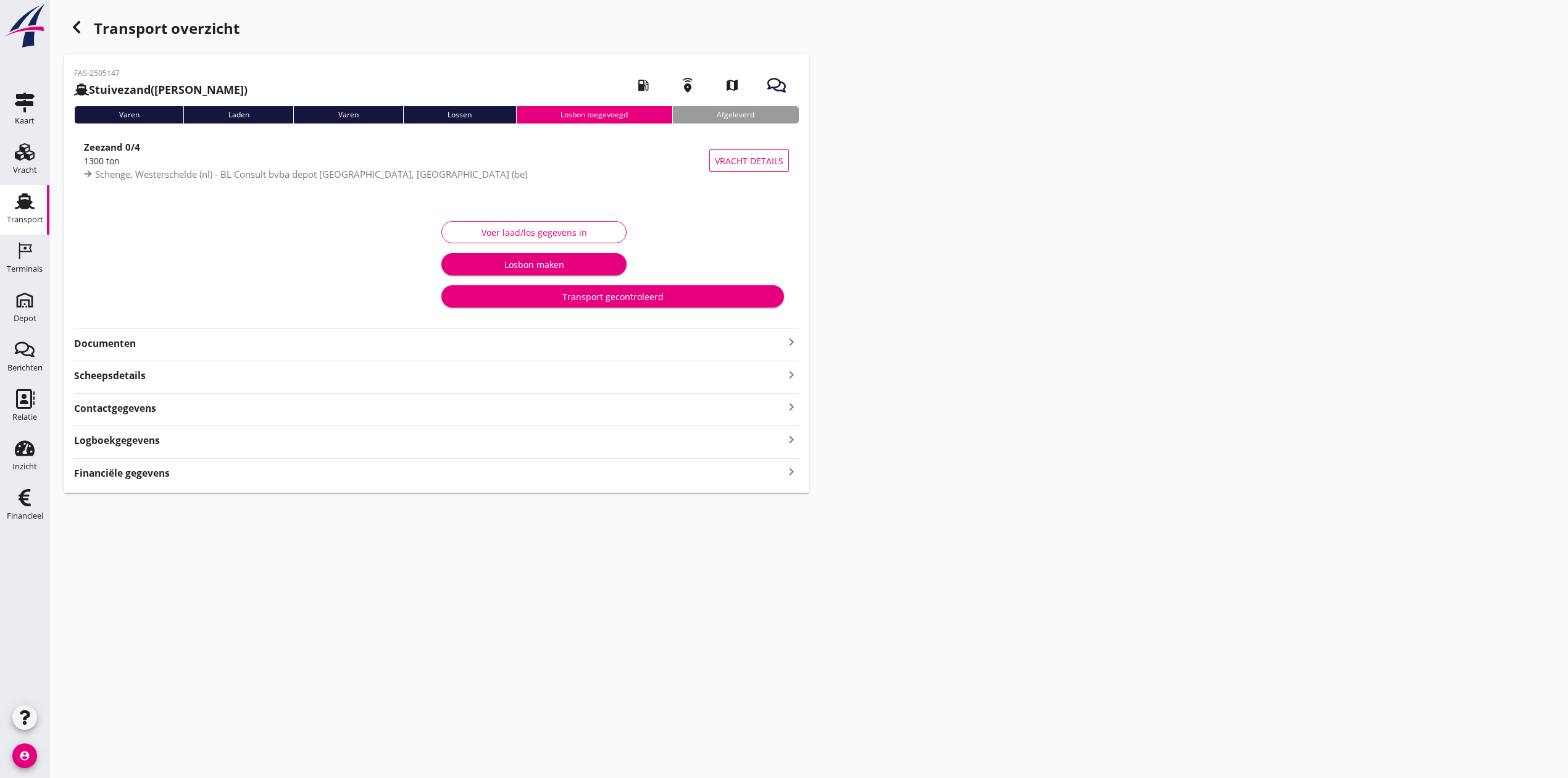
click at [154, 341] on strong "Documenten" at bounding box center [429, 344] width 710 height 14
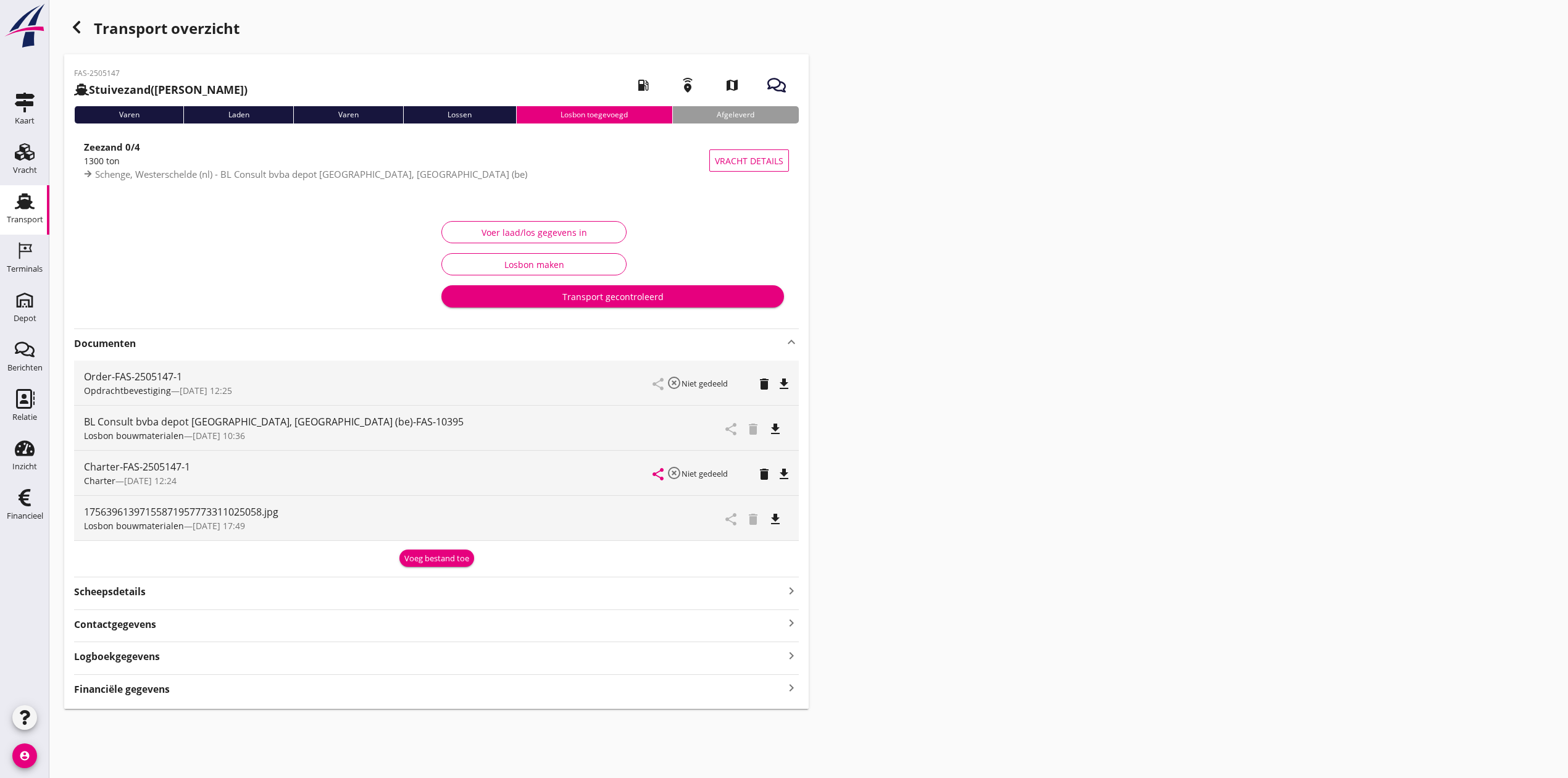
click at [31, 213] on div "Transport" at bounding box center [25, 219] width 37 height 17
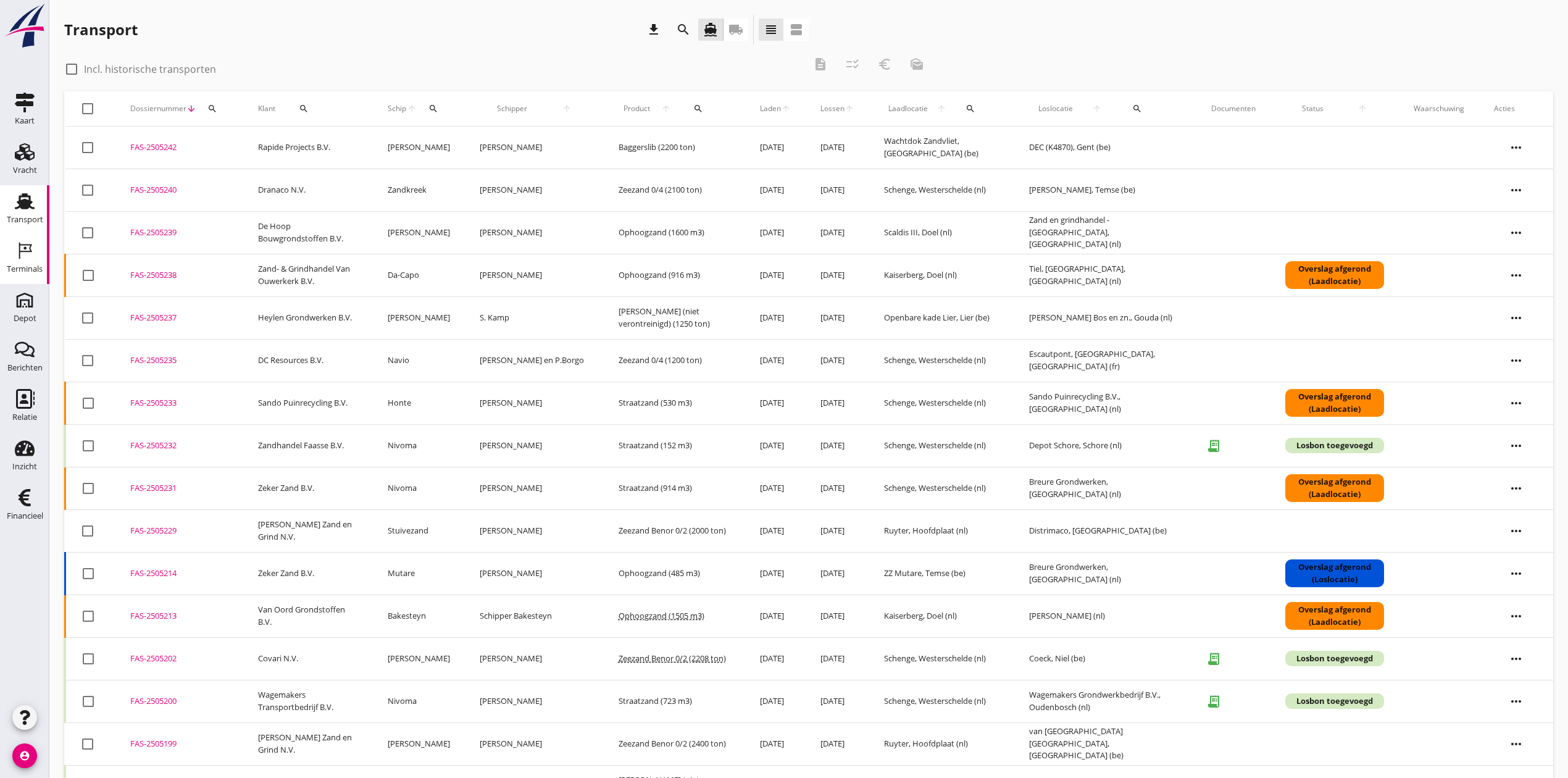
click at [31, 267] on div "Terminals" at bounding box center [24, 269] width 36 height 8
click at [210, 104] on icon "search" at bounding box center [212, 109] width 10 height 10
click at [228, 147] on input "Zoeken op dossiernummer..." at bounding box center [269, 144] width 128 height 20
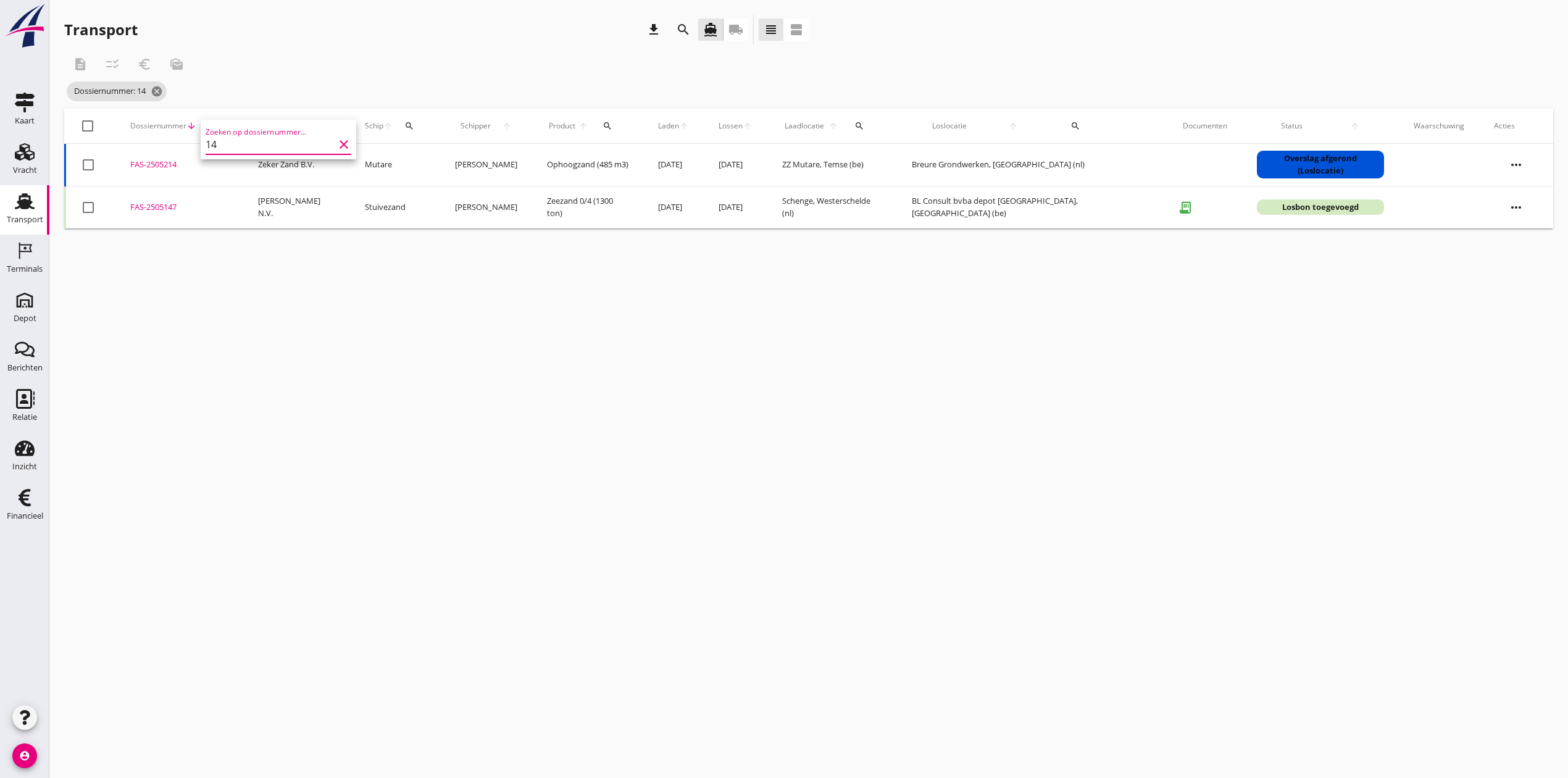
type input "148"
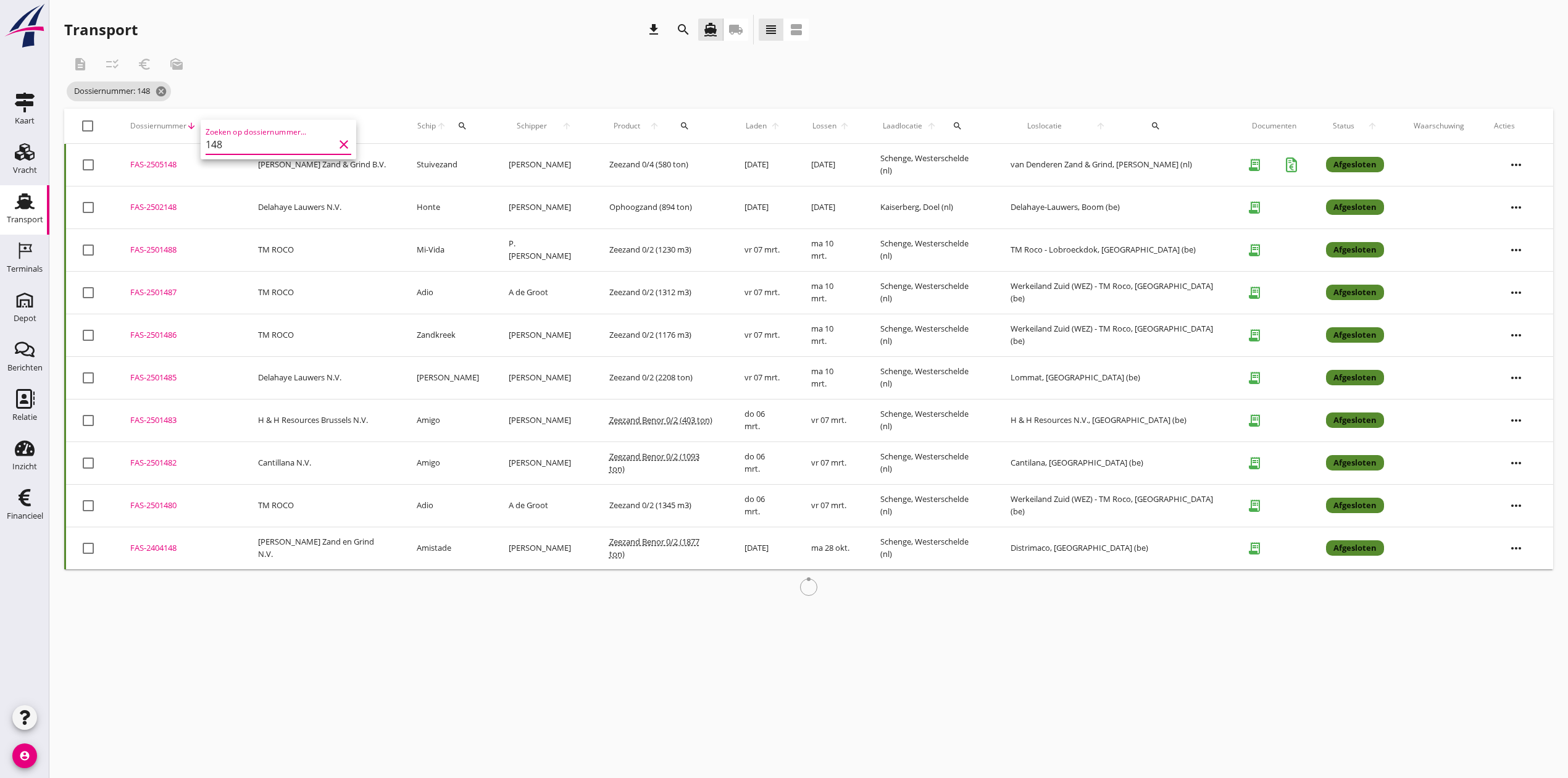
click at [337, 141] on icon "clear" at bounding box center [344, 145] width 15 height 15
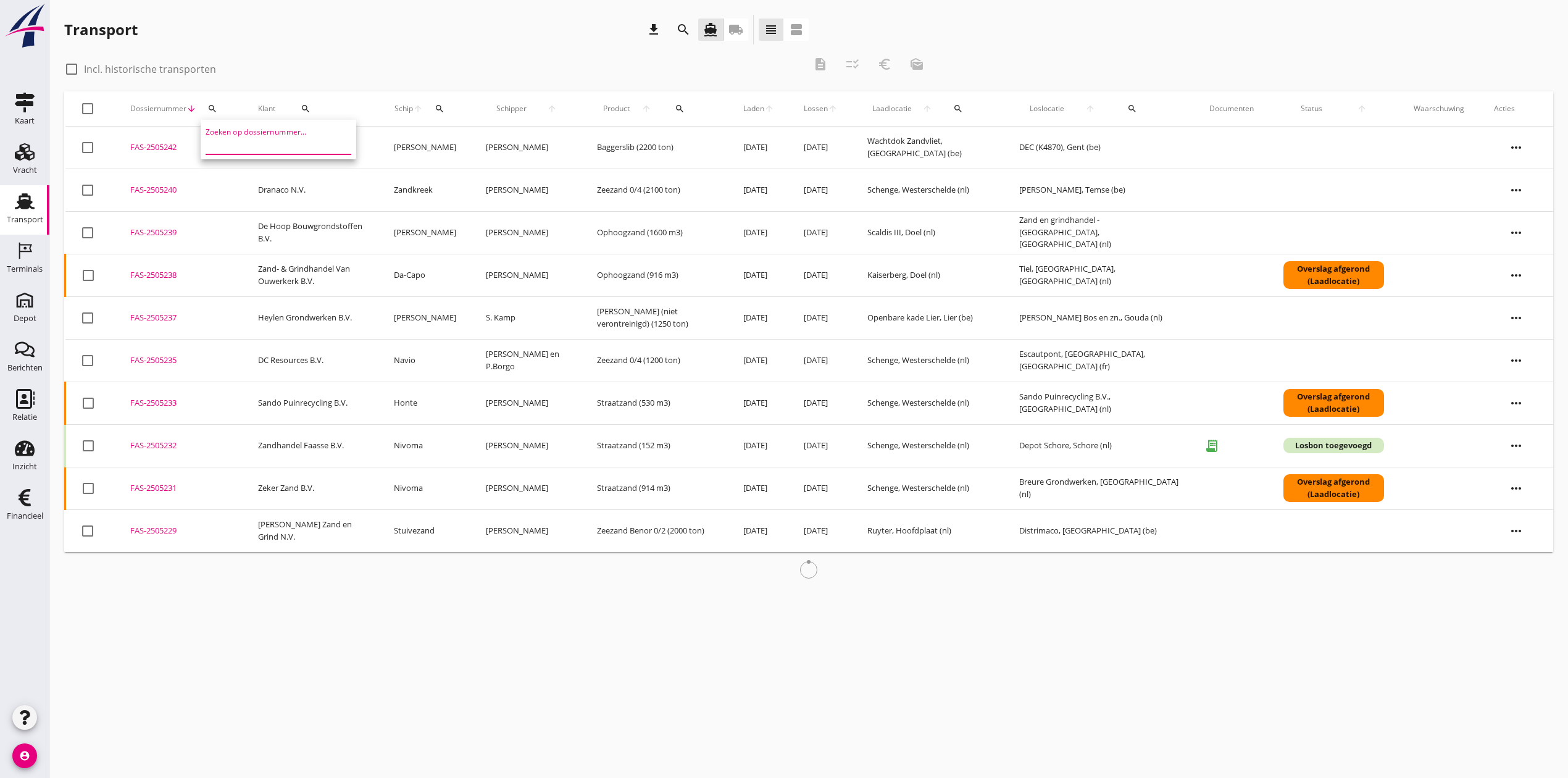
click at [219, 50] on div "check_box_outline_blank Incl. historische transporten description checklist_rtl…" at bounding box center [499, 68] width 869 height 37
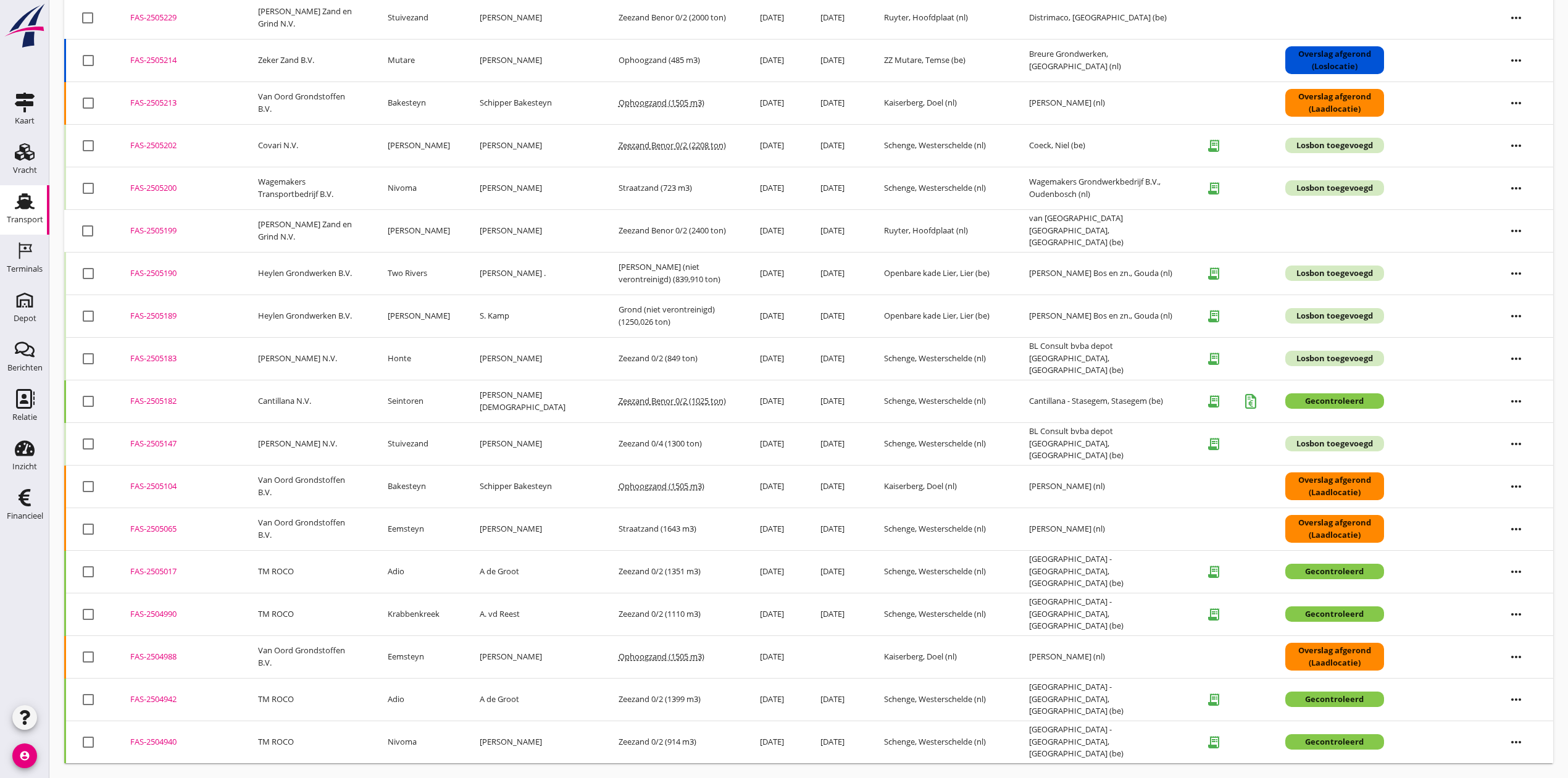
scroll to position [519, 0]
click at [158, 441] on div "FAS-2505147" at bounding box center [179, 444] width 98 height 12
